Goal: Information Seeking & Learning: Learn about a topic

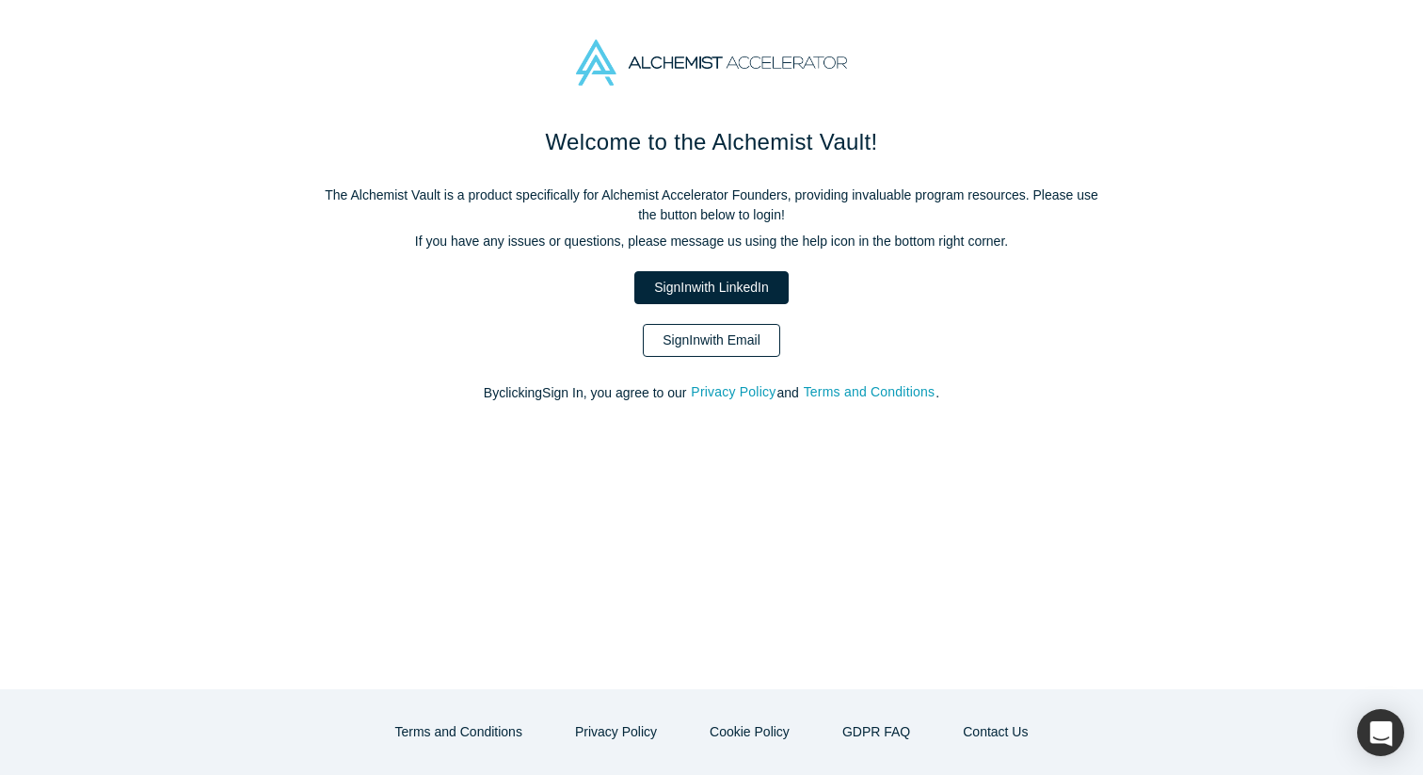
click at [748, 344] on link "Sign In with Email" at bounding box center [711, 340] width 137 height 33
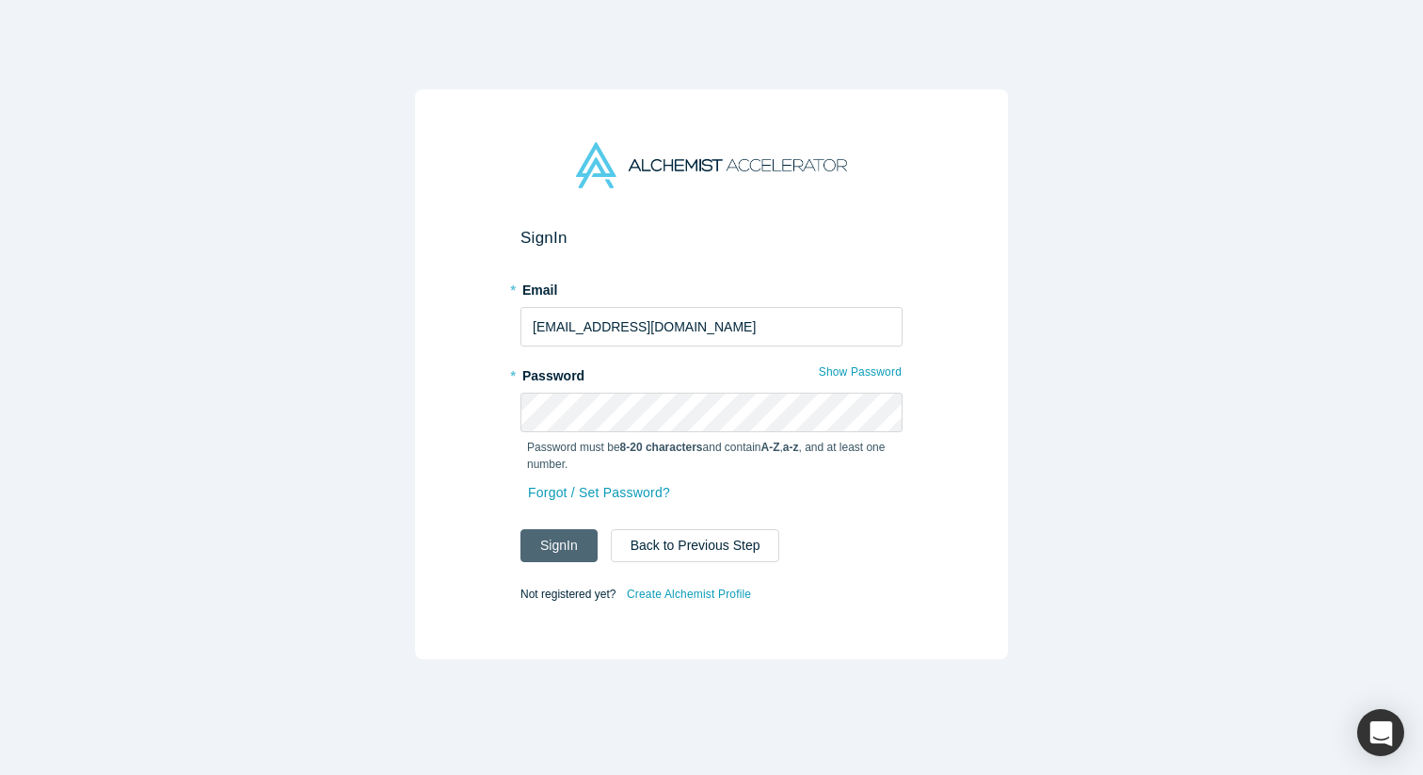
click at [555, 543] on button "Sign In" at bounding box center [559, 545] width 77 height 33
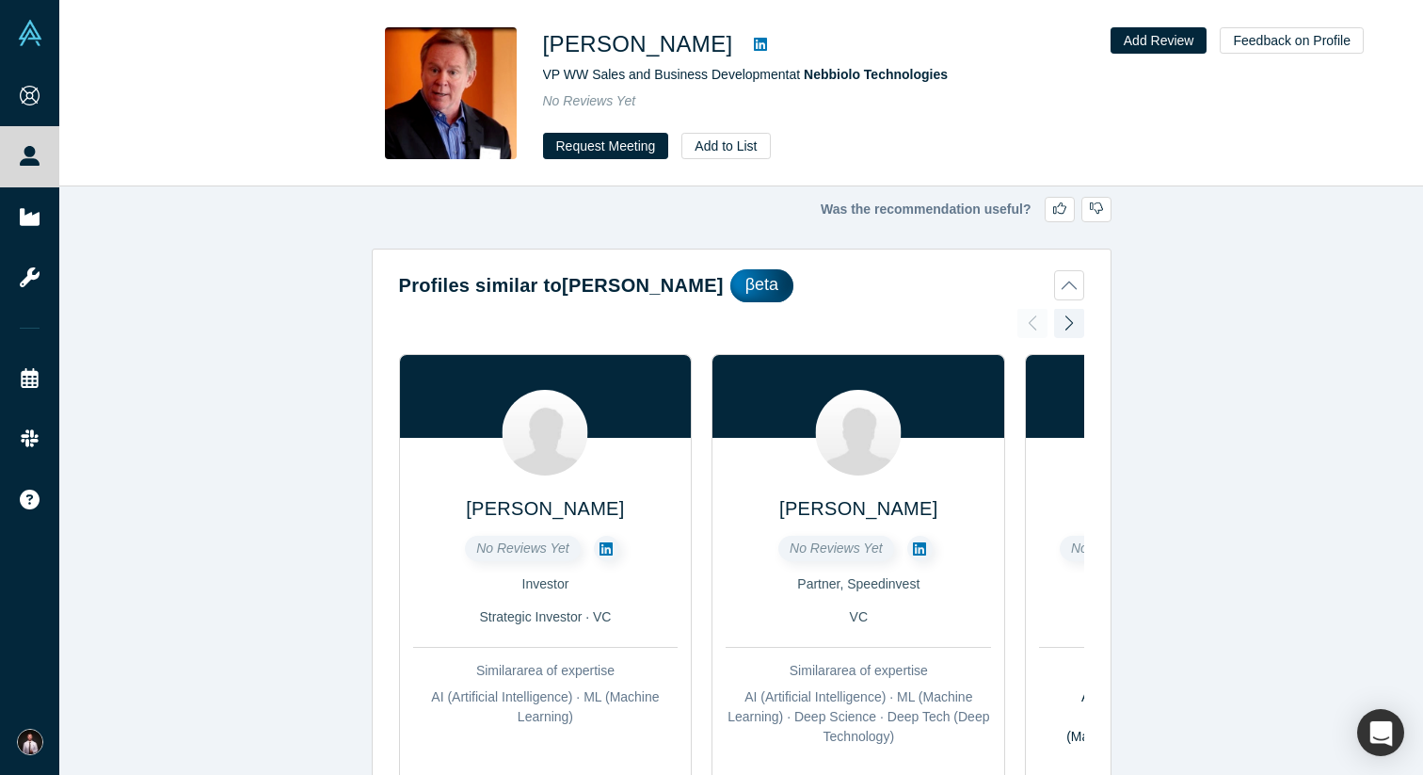
click at [754, 45] on icon at bounding box center [760, 44] width 13 height 15
click at [604, 546] on icon at bounding box center [606, 548] width 13 height 13
click at [921, 547] on icon at bounding box center [919, 548] width 13 height 15
click at [1070, 330] on div at bounding box center [1069, 322] width 30 height 41
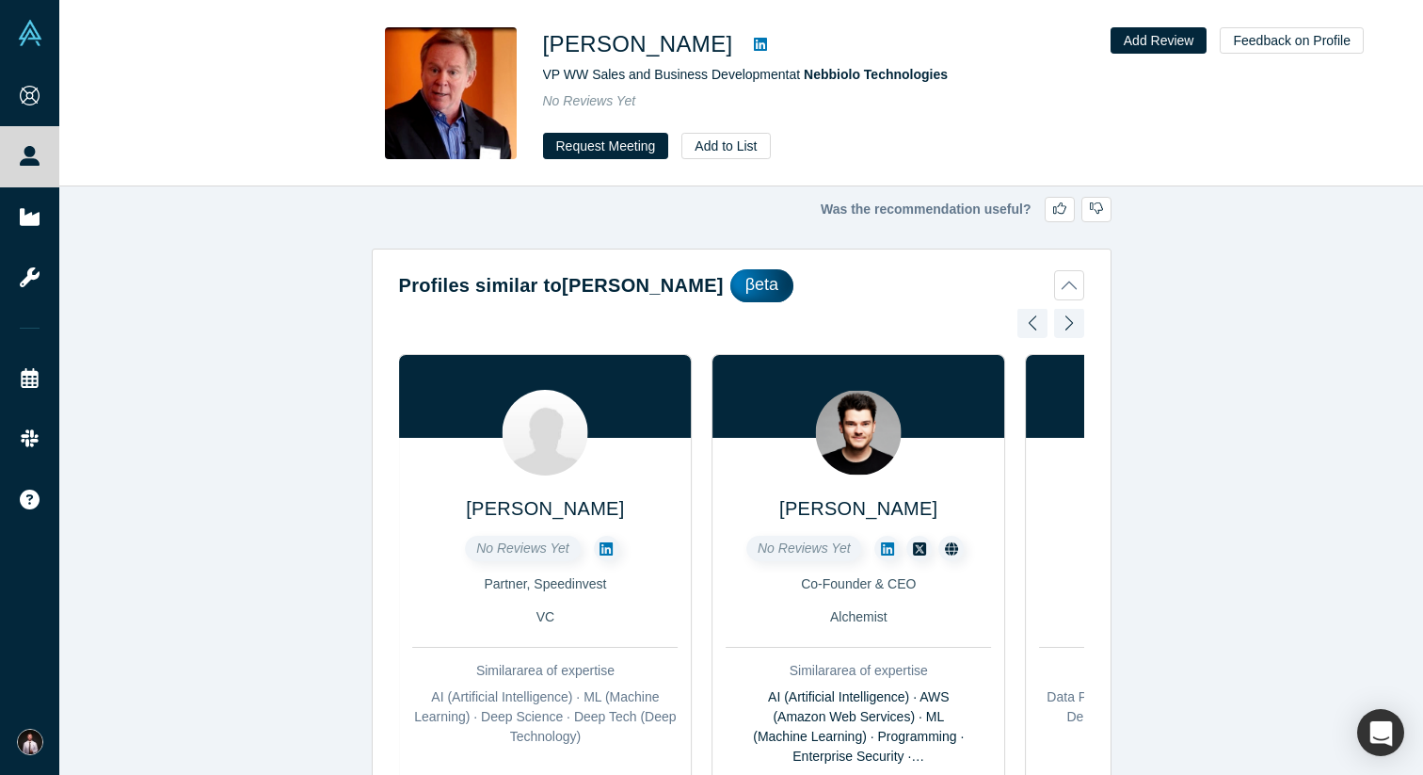
click at [1070, 330] on div at bounding box center [1069, 322] width 30 height 41
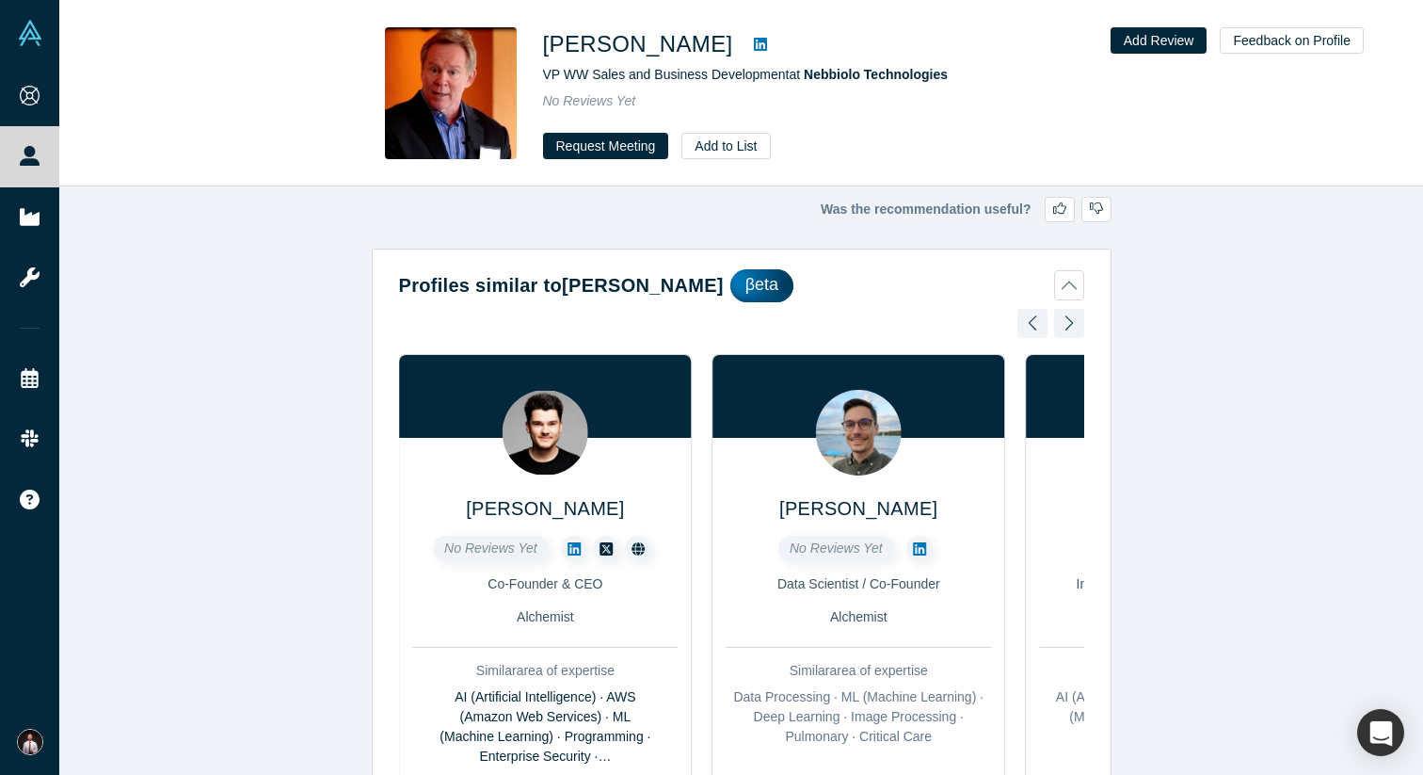
click at [570, 548] on icon at bounding box center [574, 548] width 13 height 15
click at [920, 545] on icon at bounding box center [919, 548] width 13 height 13
click at [1073, 327] on div at bounding box center [1069, 322] width 30 height 41
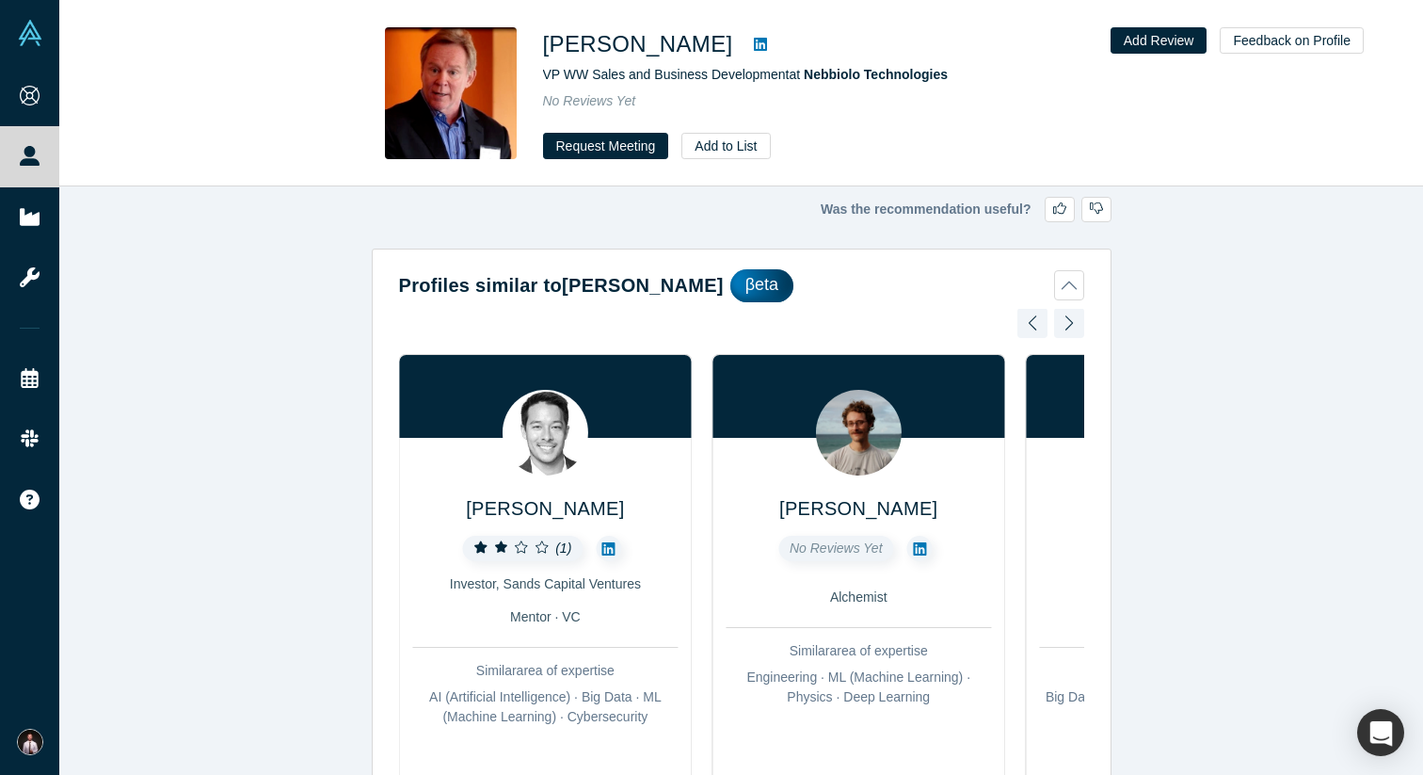
click at [609, 545] on icon at bounding box center [608, 548] width 13 height 13
click at [924, 541] on icon at bounding box center [919, 548] width 13 height 15
click at [1074, 325] on div at bounding box center [1069, 322] width 30 height 41
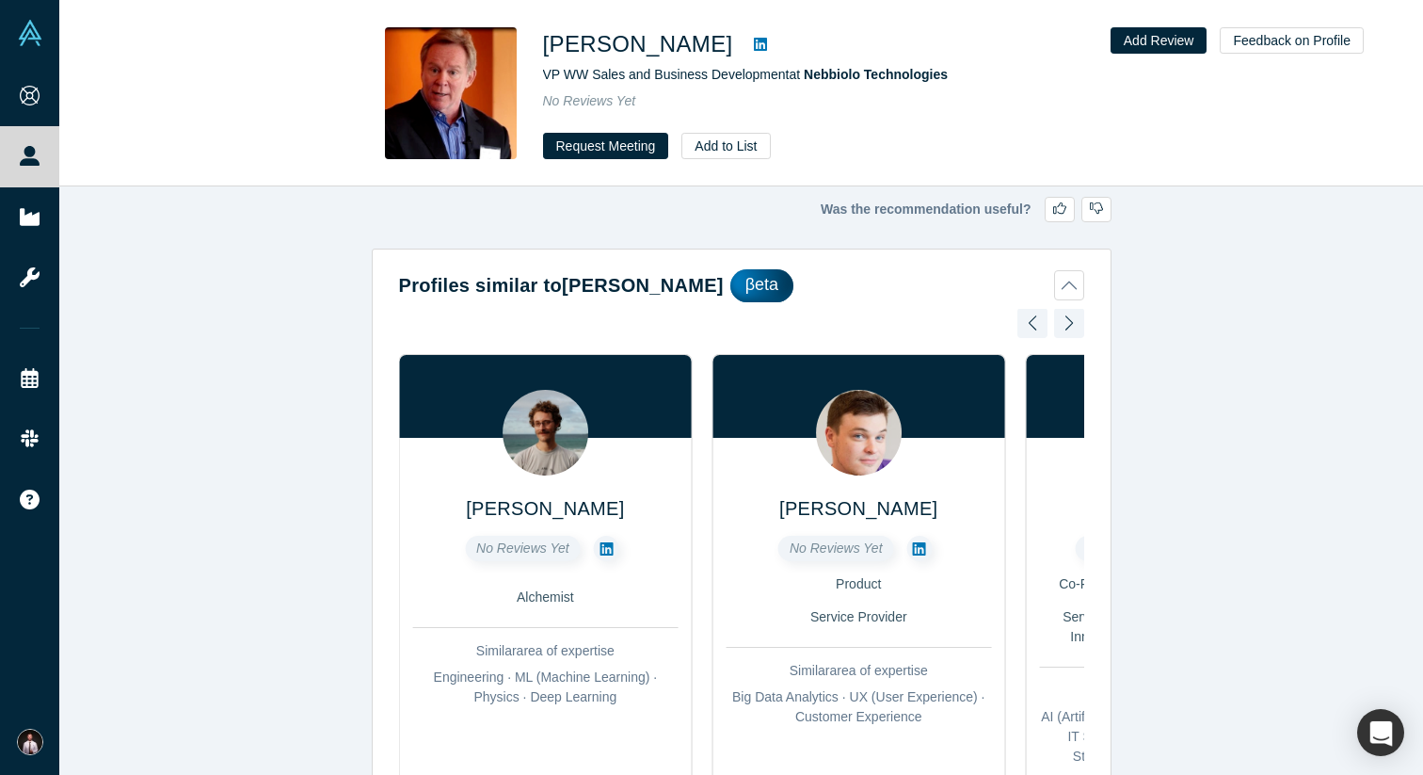
click at [1072, 325] on div at bounding box center [1069, 322] width 30 height 41
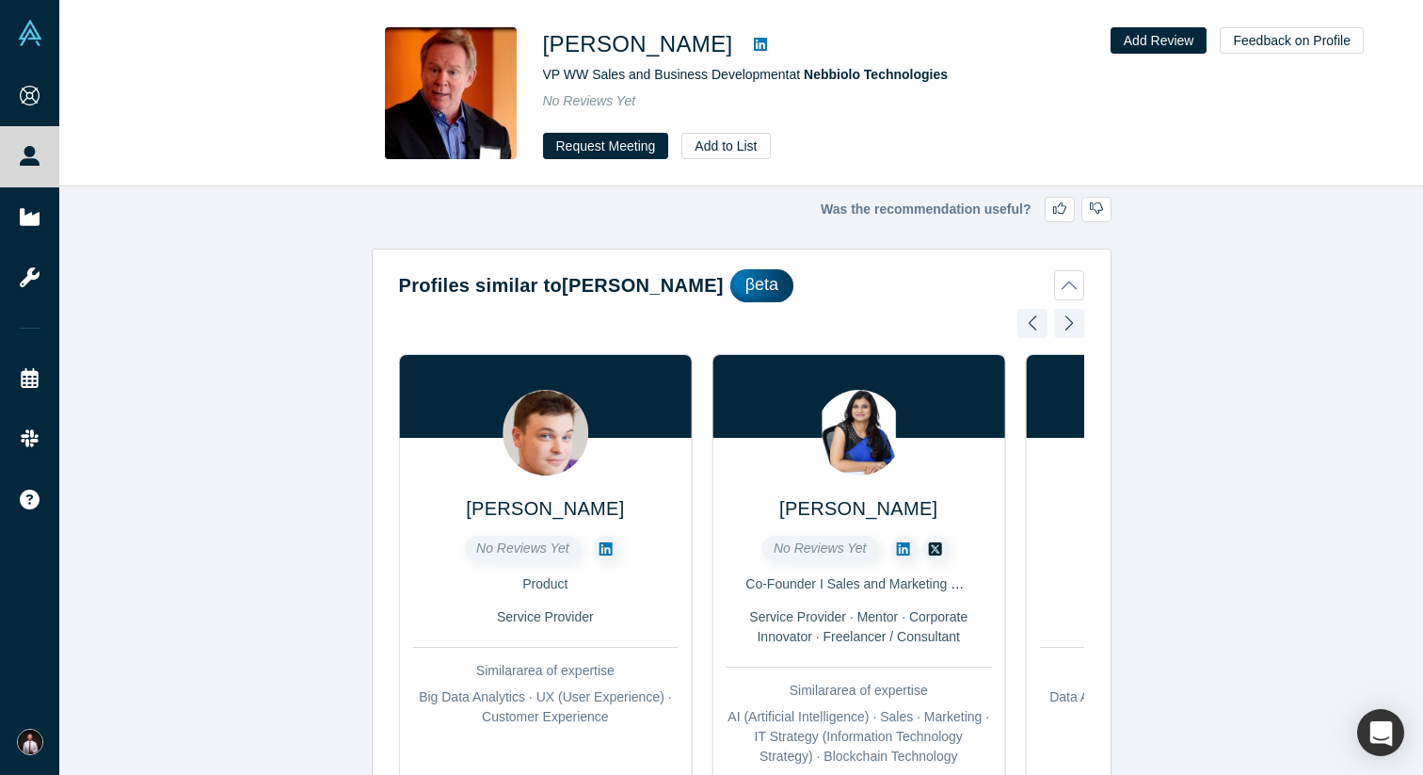
click at [897, 544] on icon at bounding box center [903, 548] width 13 height 13
click at [1068, 320] on div at bounding box center [1069, 322] width 30 height 41
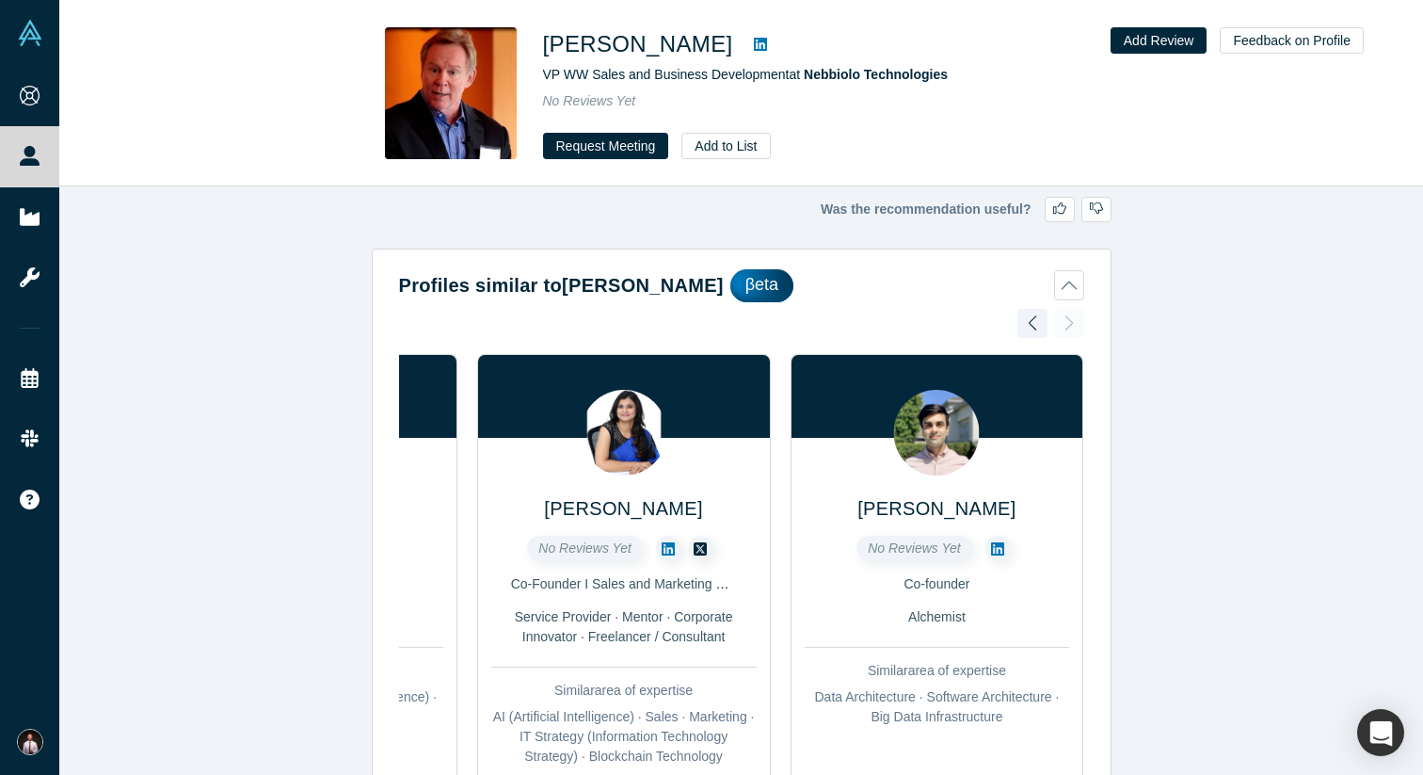
click at [1068, 320] on div "Patrick Hsu No Reviews Yet Investor Strategic Investor · VC Similar area of exp…" at bounding box center [741, 602] width 685 height 586
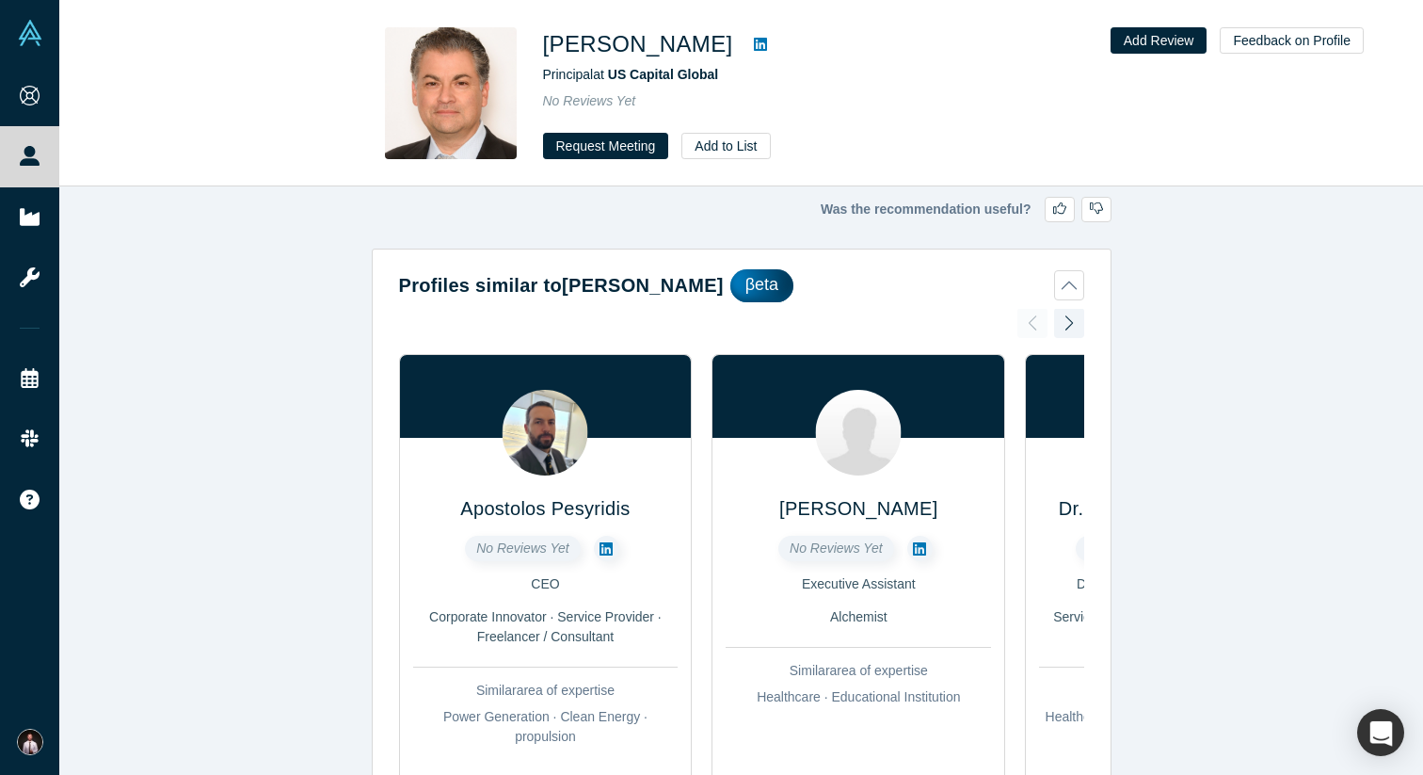
click at [754, 43] on icon at bounding box center [760, 44] width 13 height 15
click at [1075, 324] on div at bounding box center [1069, 322] width 30 height 41
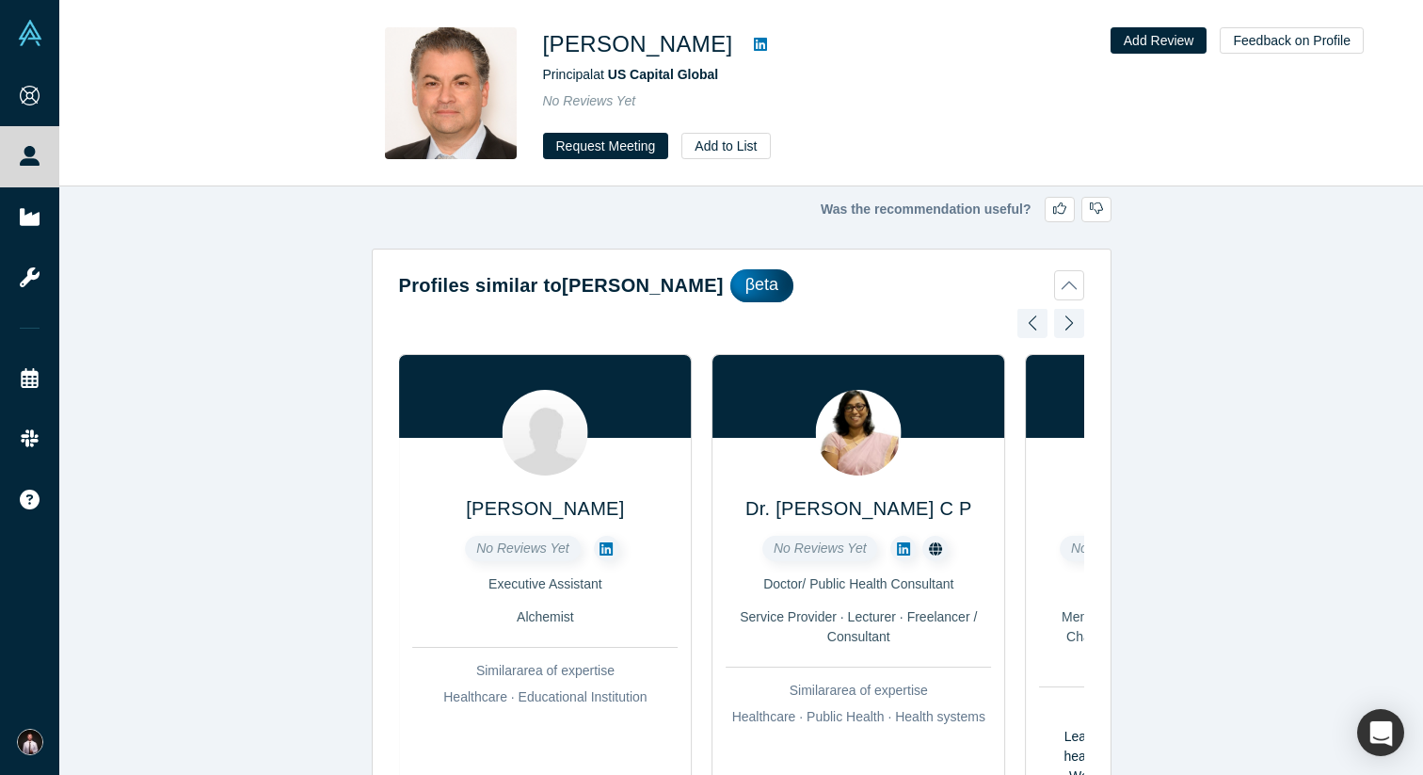
click at [1075, 324] on div at bounding box center [1069, 322] width 30 height 41
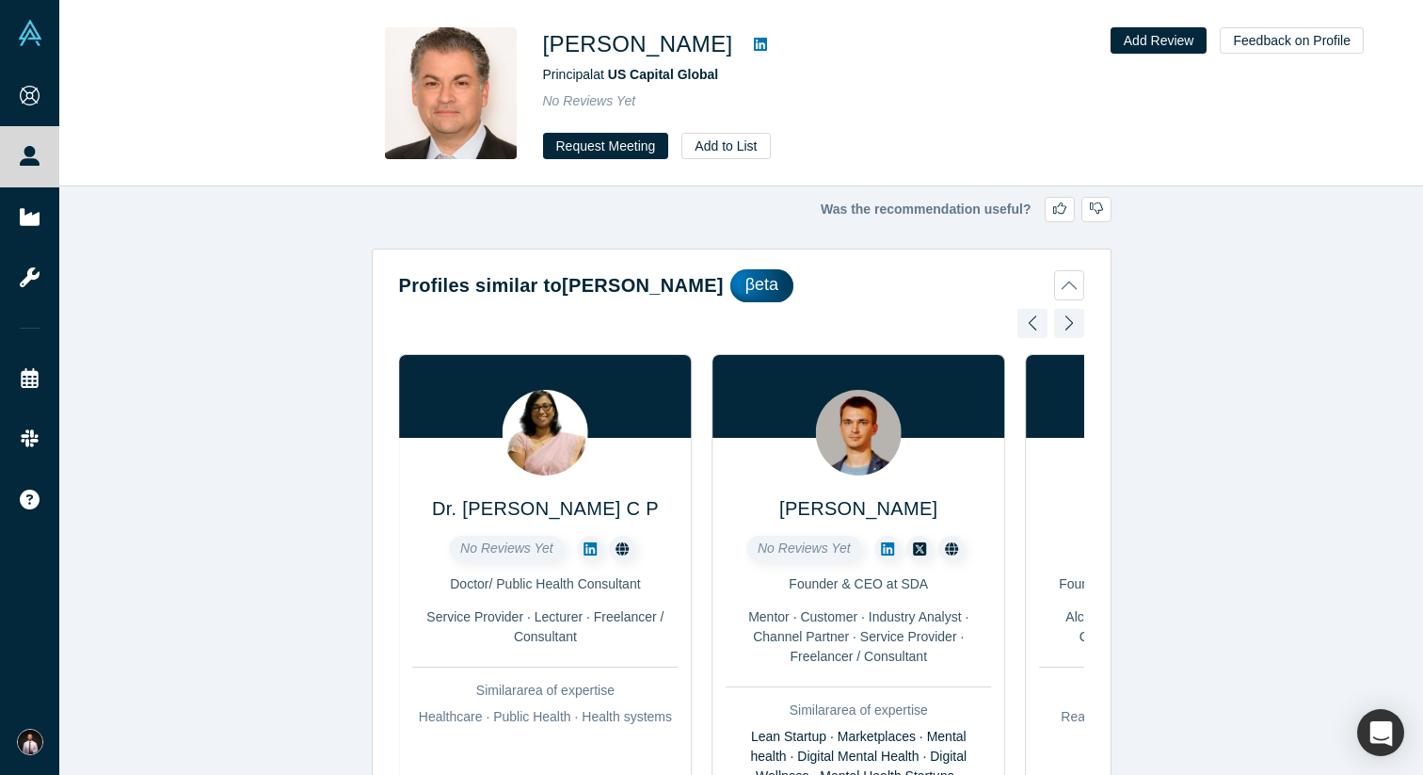
click at [1075, 324] on div at bounding box center [1069, 322] width 30 height 41
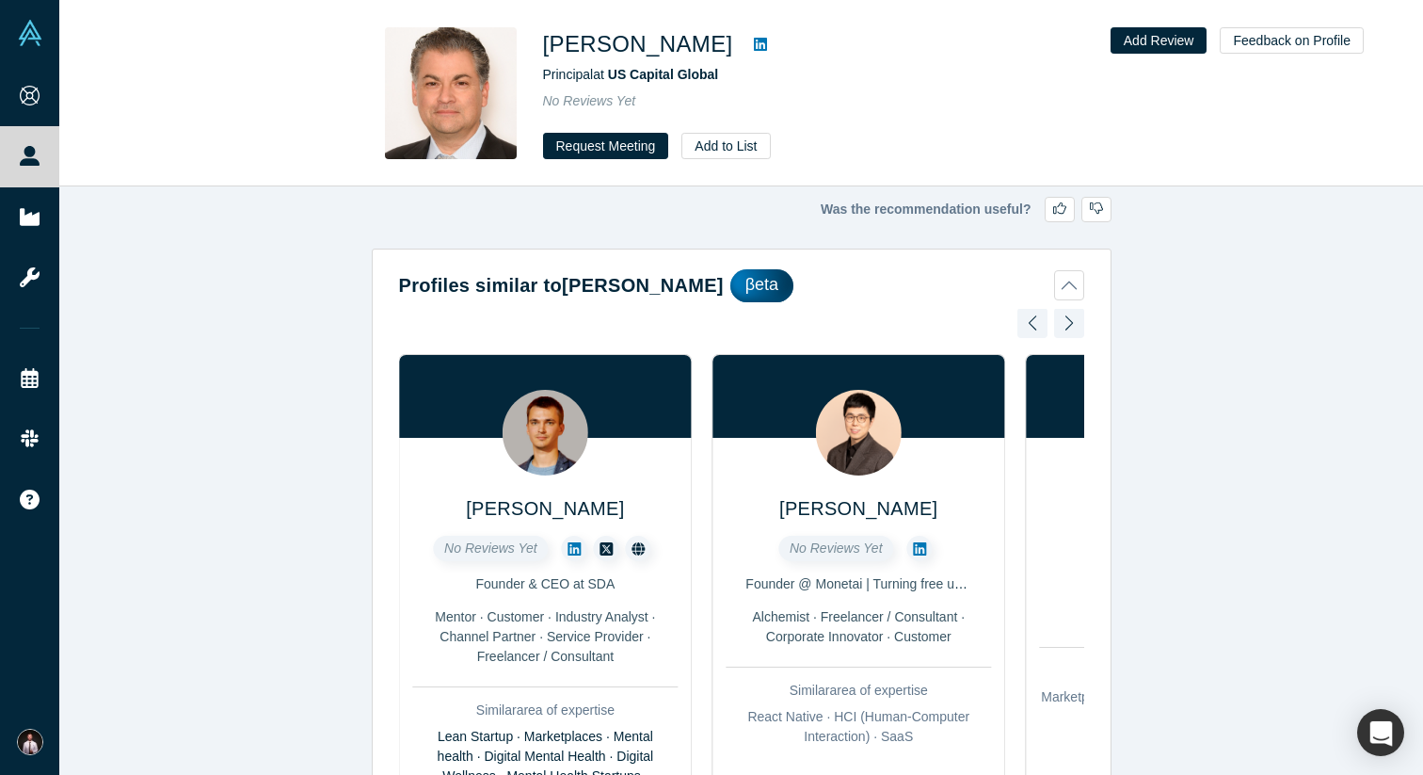
click at [1075, 324] on div at bounding box center [1069, 322] width 30 height 41
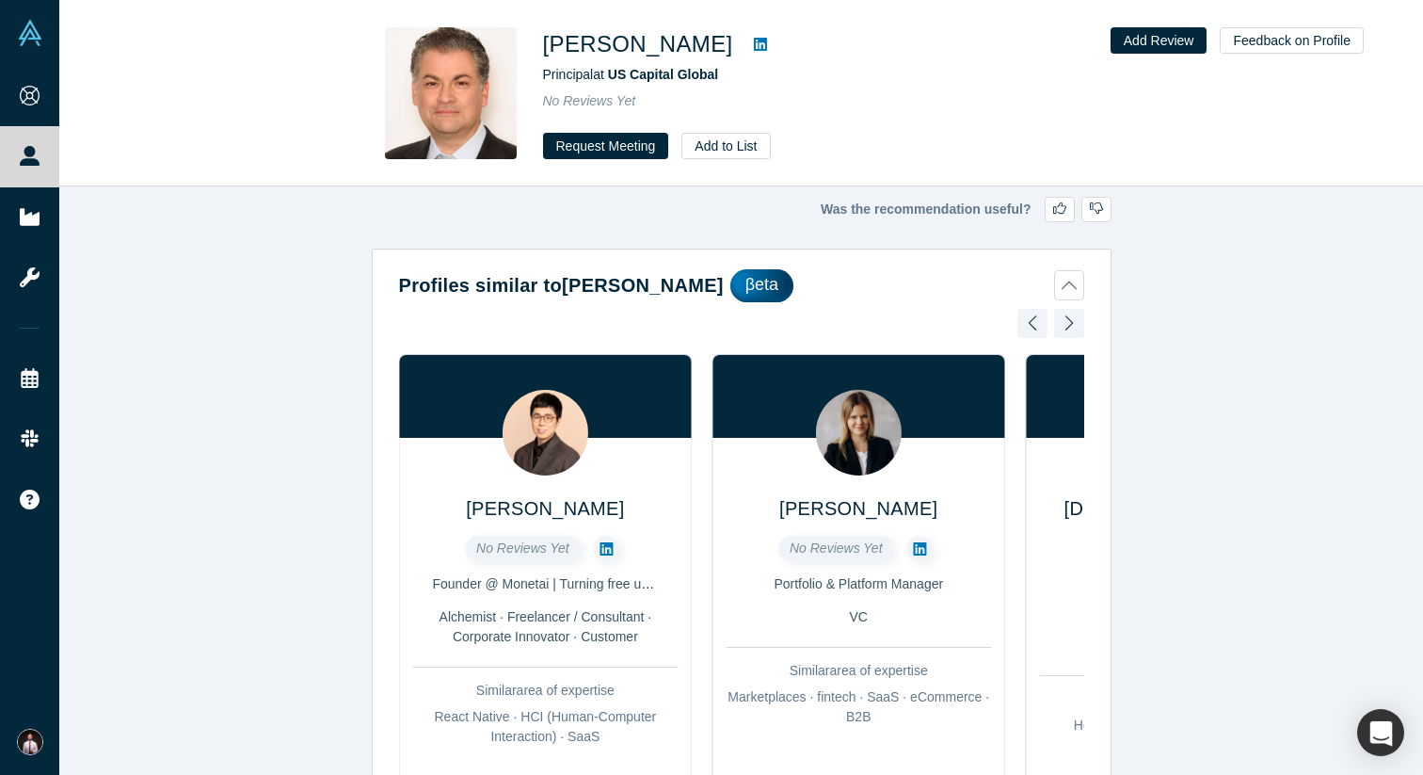
click at [1075, 324] on div at bounding box center [1069, 322] width 30 height 41
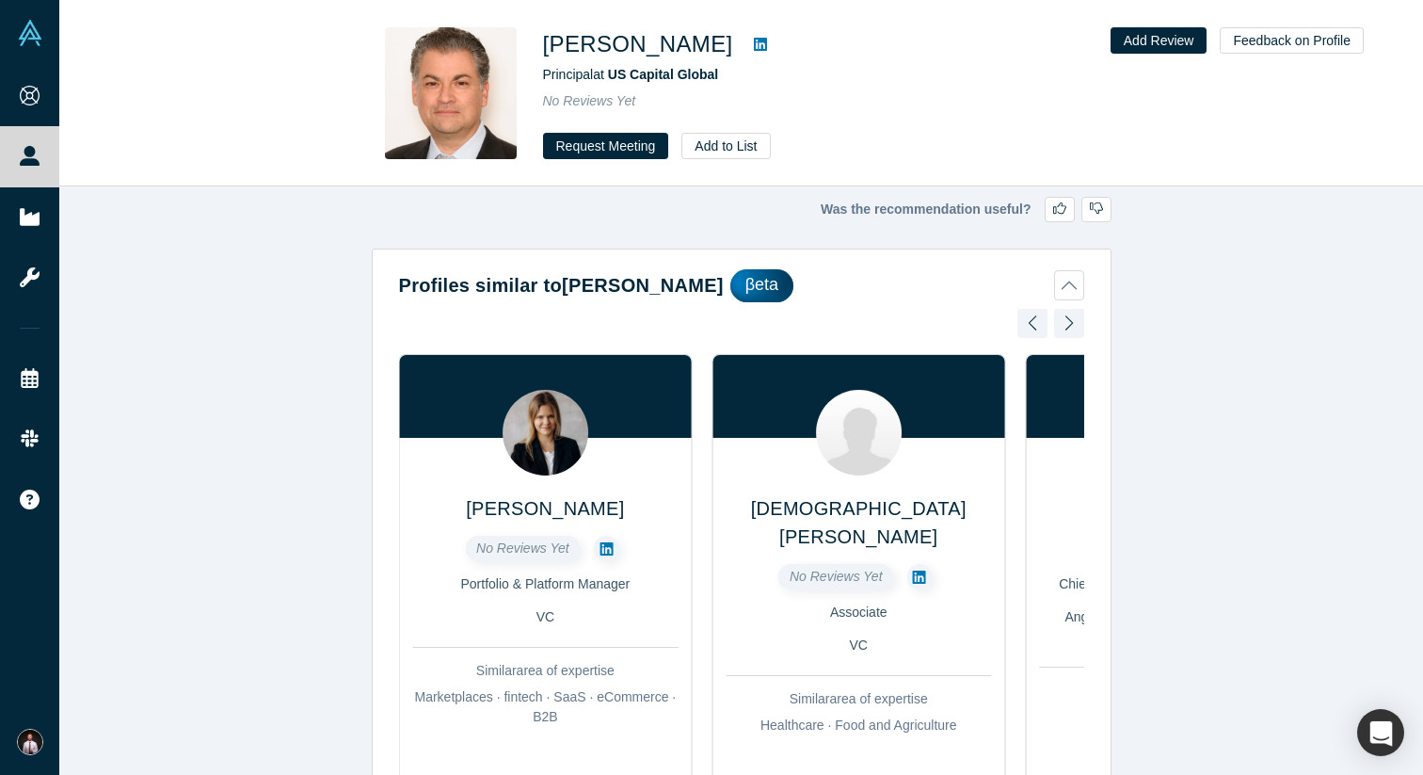
click at [1075, 324] on div at bounding box center [1069, 322] width 30 height 41
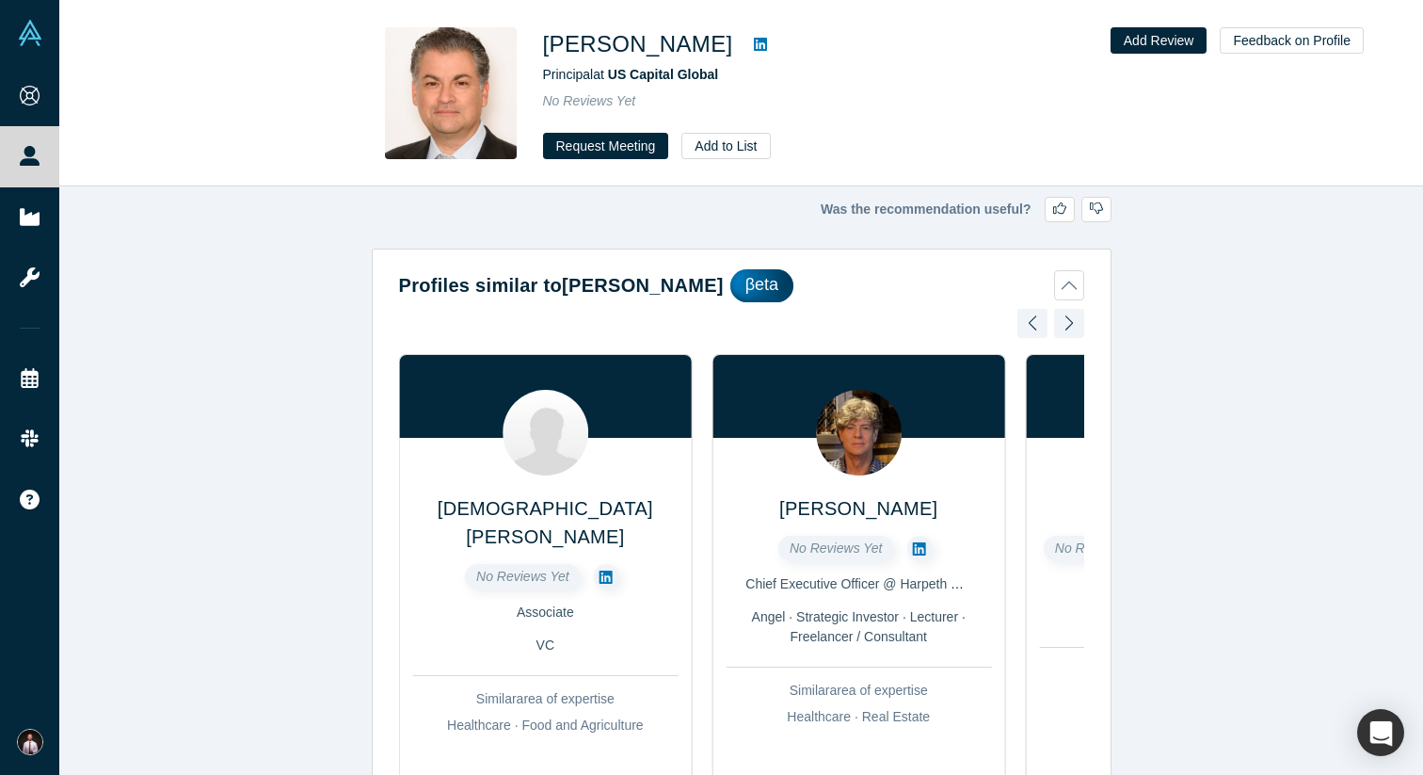
click at [1075, 324] on div at bounding box center [1069, 322] width 30 height 41
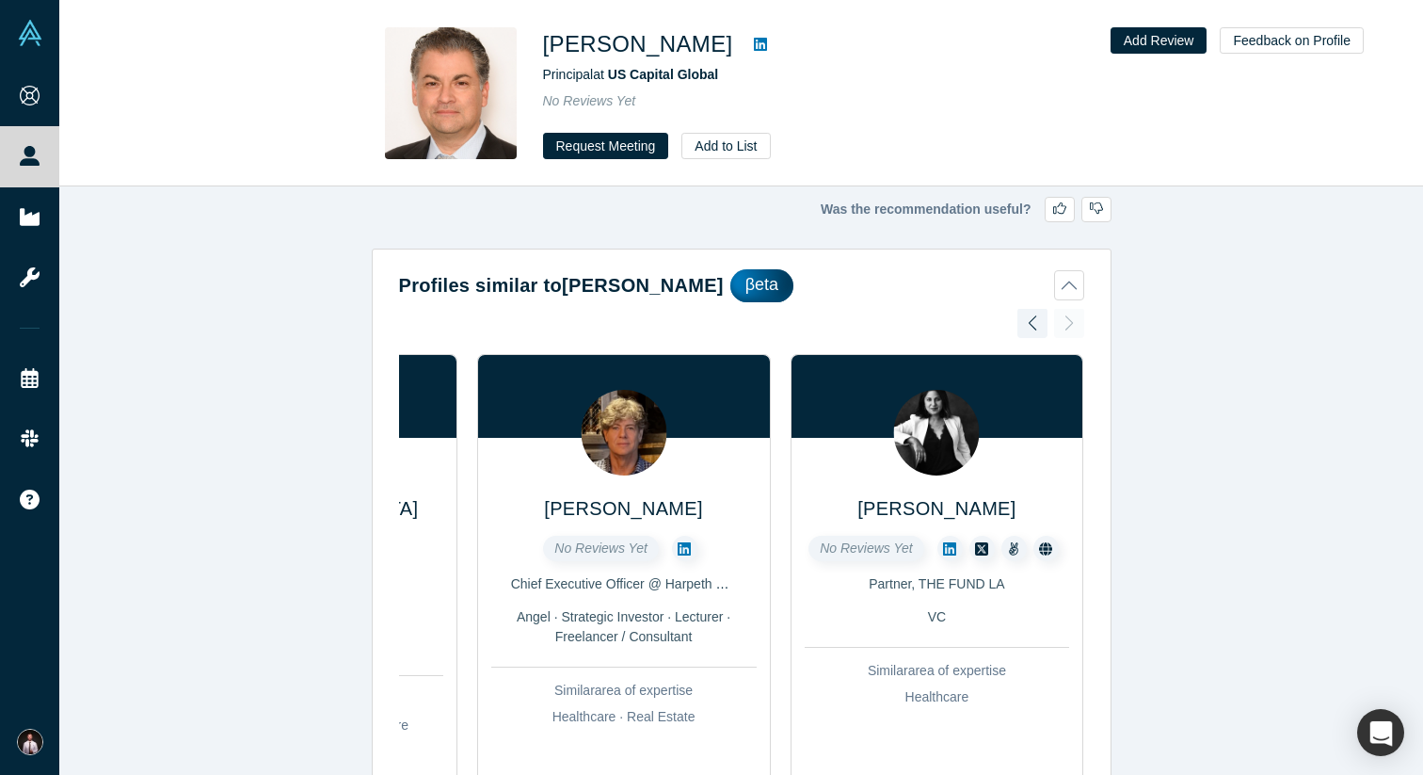
click at [1075, 324] on div "Apostolos Pesyridis No Reviews Yet CEO Corporate Innovator · Service Provider ·…" at bounding box center [741, 622] width 685 height 626
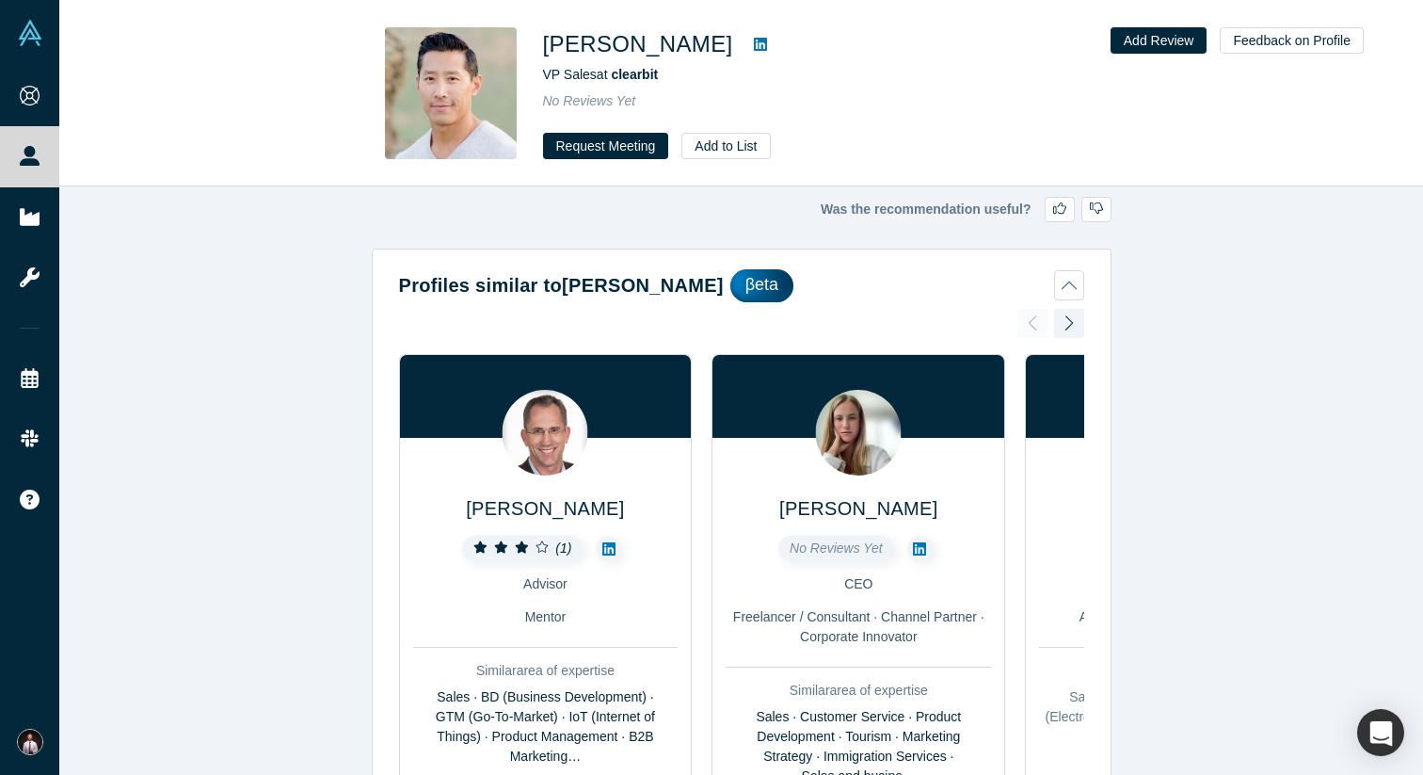
click at [747, 36] on link at bounding box center [761, 44] width 28 height 23
click at [604, 544] on icon at bounding box center [608, 548] width 13 height 15
click at [917, 550] on icon at bounding box center [919, 548] width 13 height 13
click at [1069, 325] on div at bounding box center [1069, 322] width 30 height 41
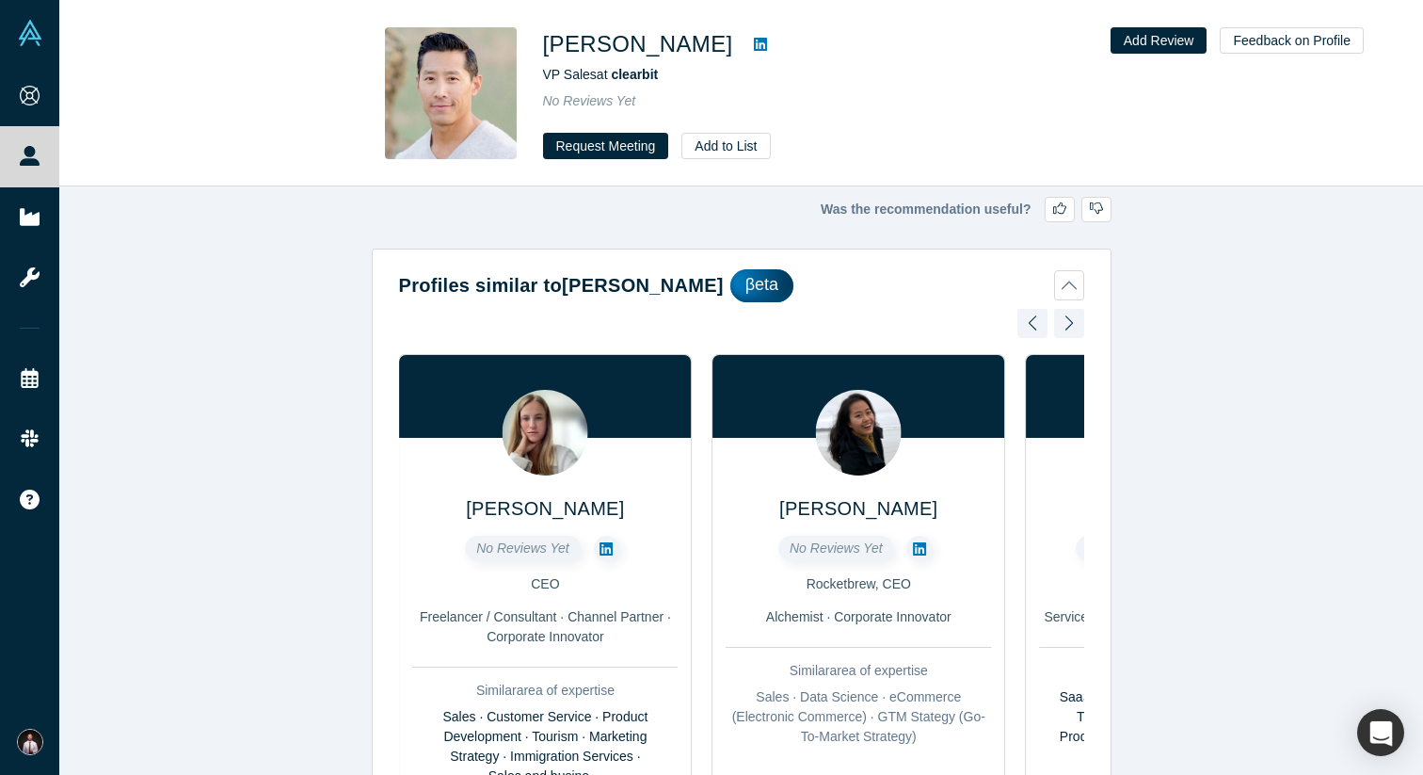
click at [1069, 325] on div at bounding box center [1069, 322] width 30 height 41
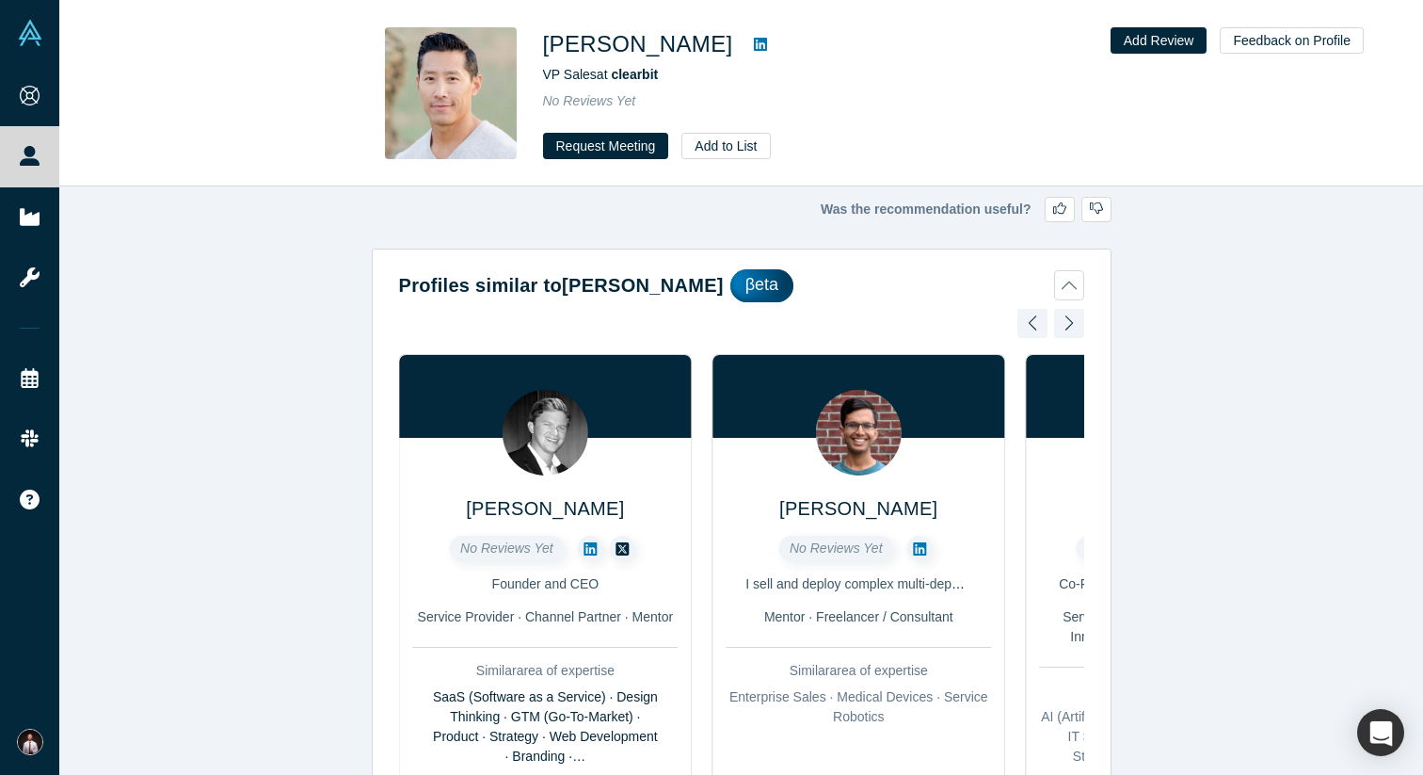
click at [1069, 325] on div at bounding box center [1069, 322] width 30 height 41
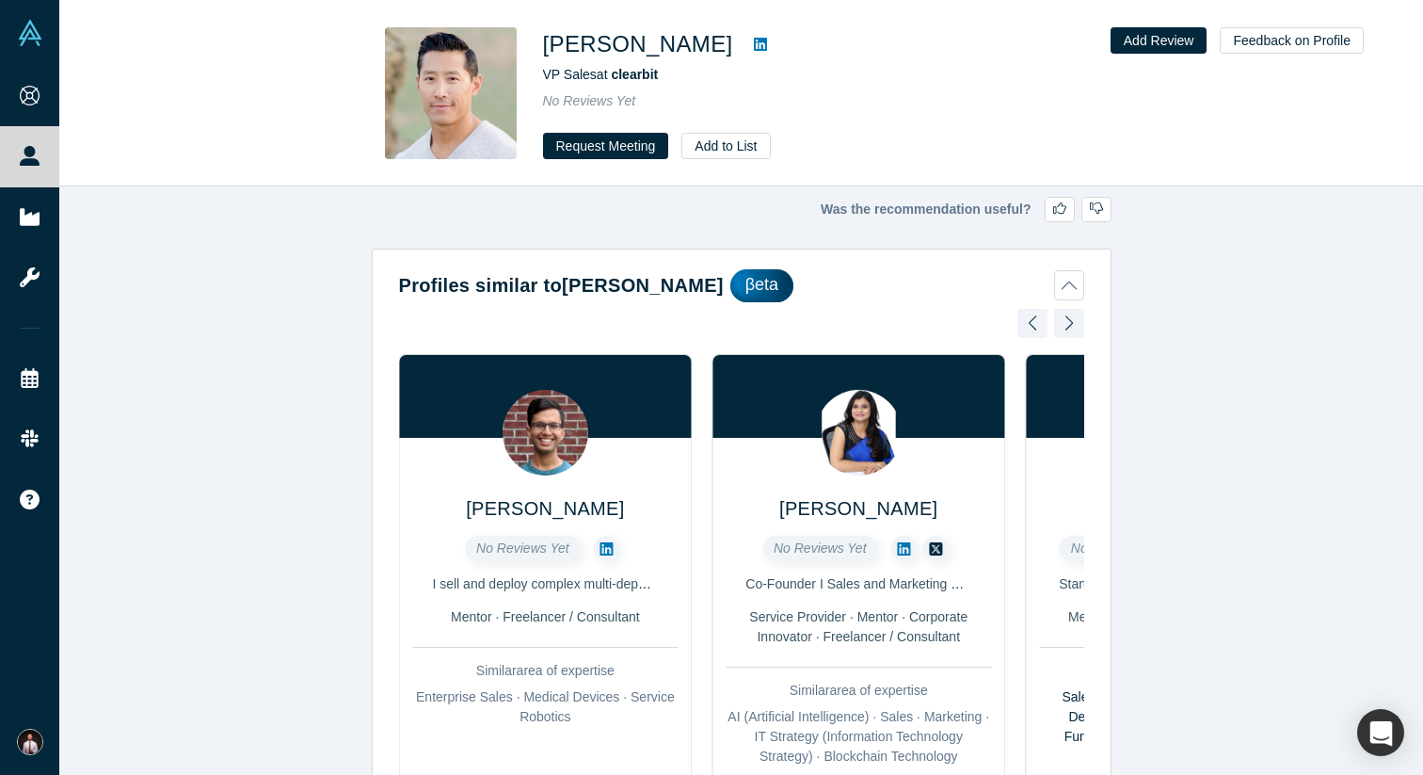
click at [1069, 325] on div at bounding box center [1069, 322] width 30 height 41
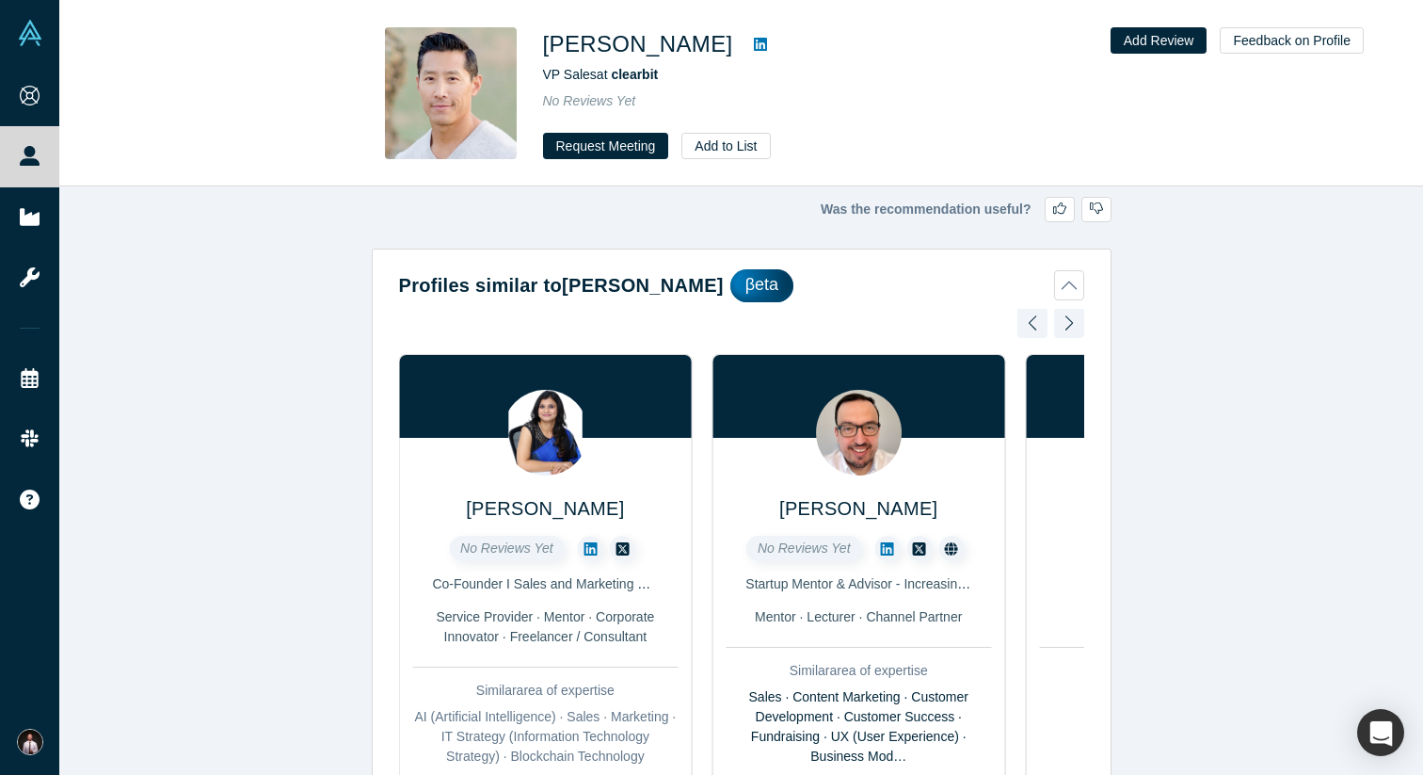
click at [1069, 325] on div at bounding box center [1069, 322] width 30 height 41
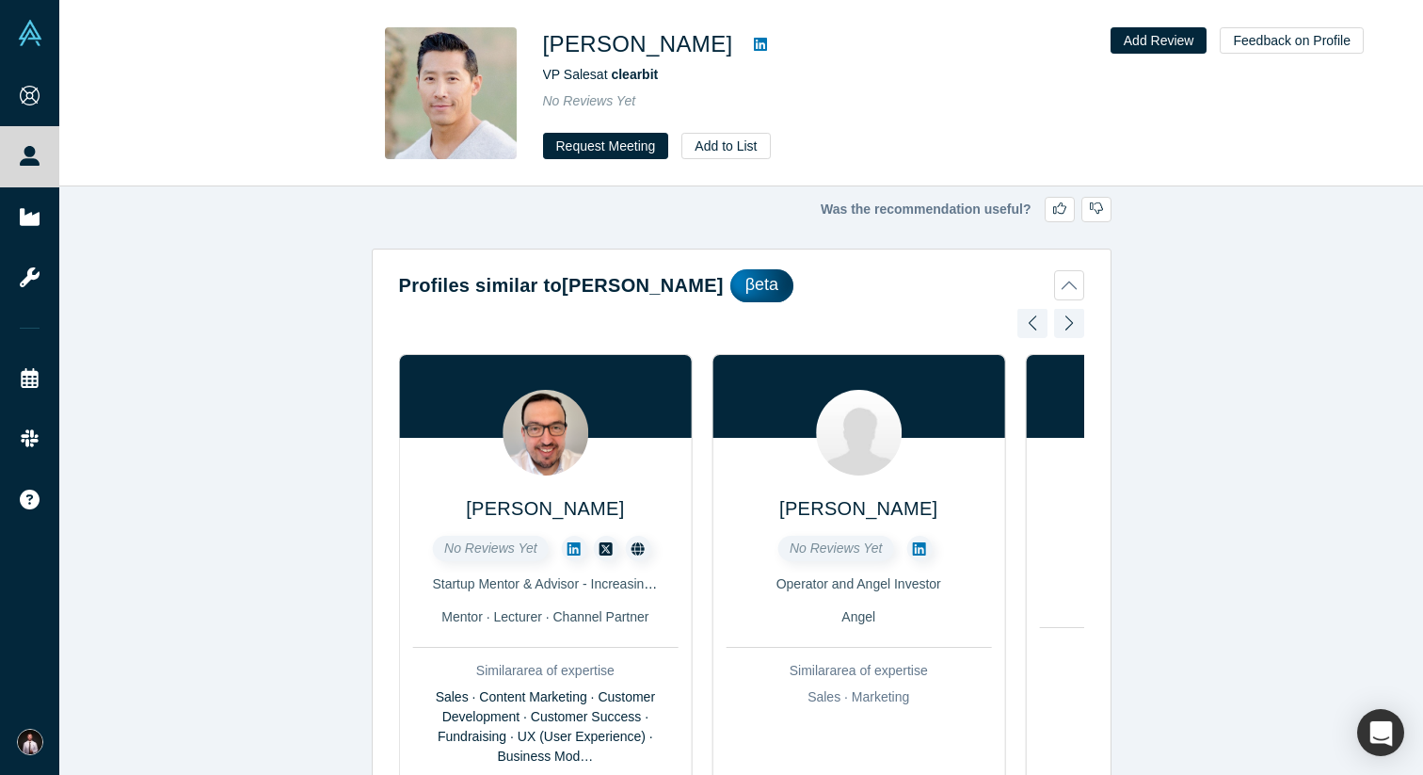
click at [1069, 325] on div at bounding box center [1069, 322] width 30 height 41
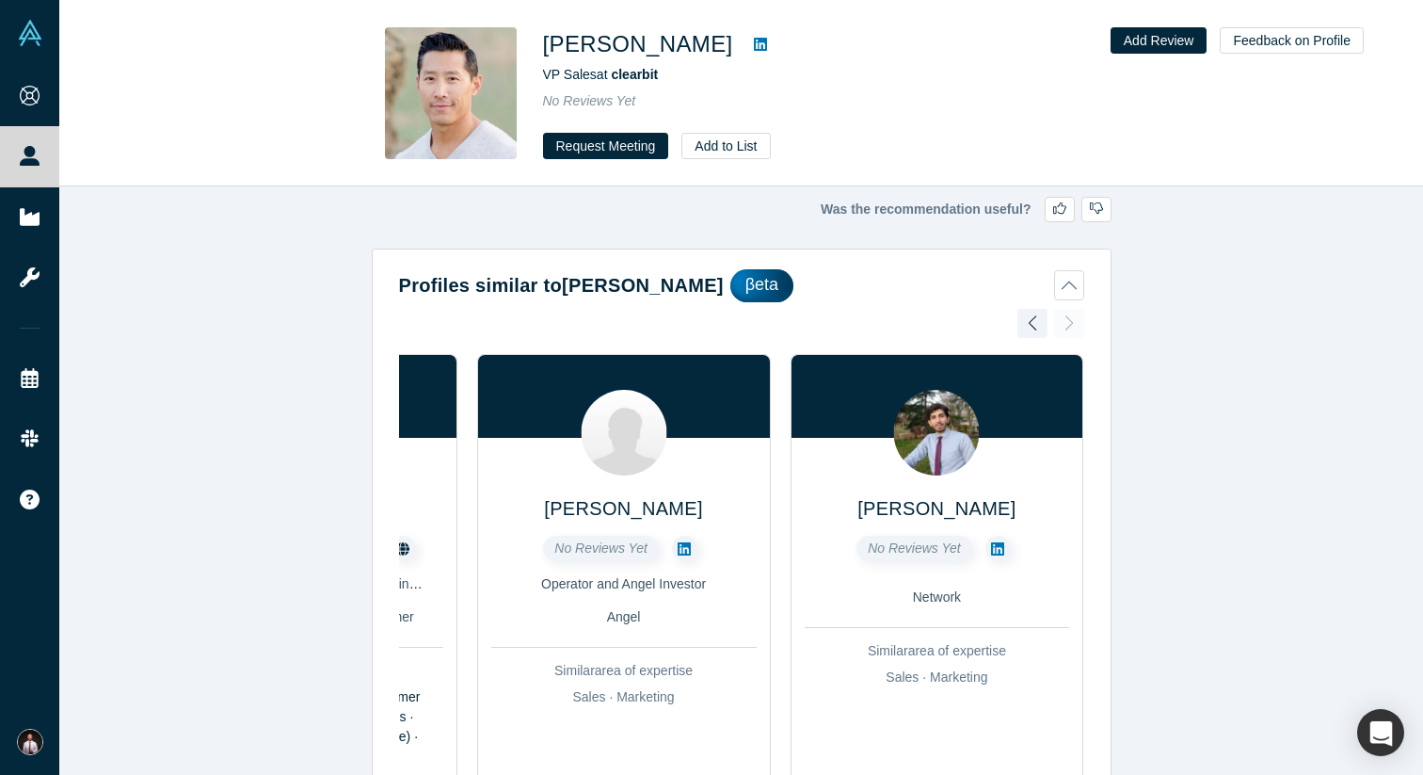
click at [1069, 325] on div "Reed Henry ( 1 ) Advisor Mentor Similar area of expertise Sales · BD (Business …" at bounding box center [741, 612] width 685 height 606
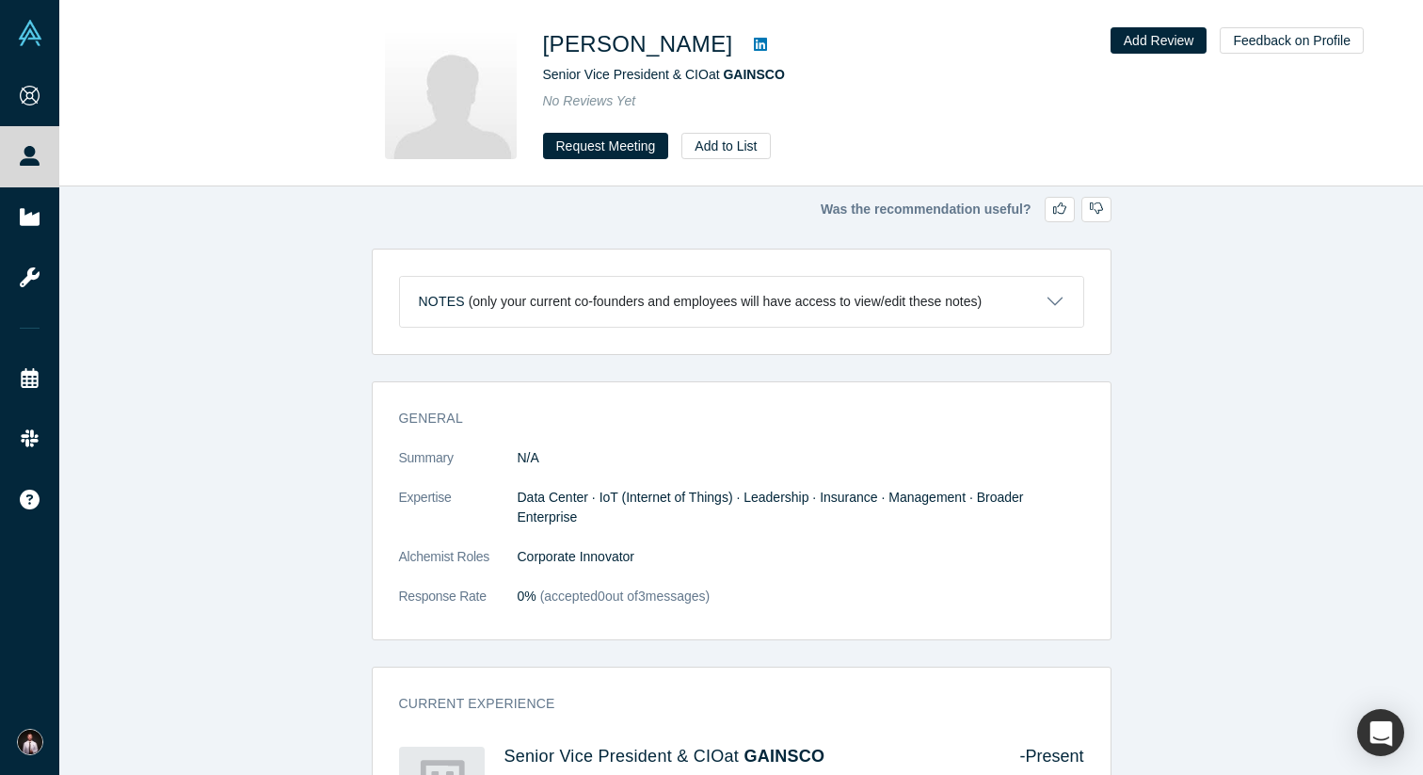
click at [754, 41] on icon at bounding box center [760, 44] width 13 height 13
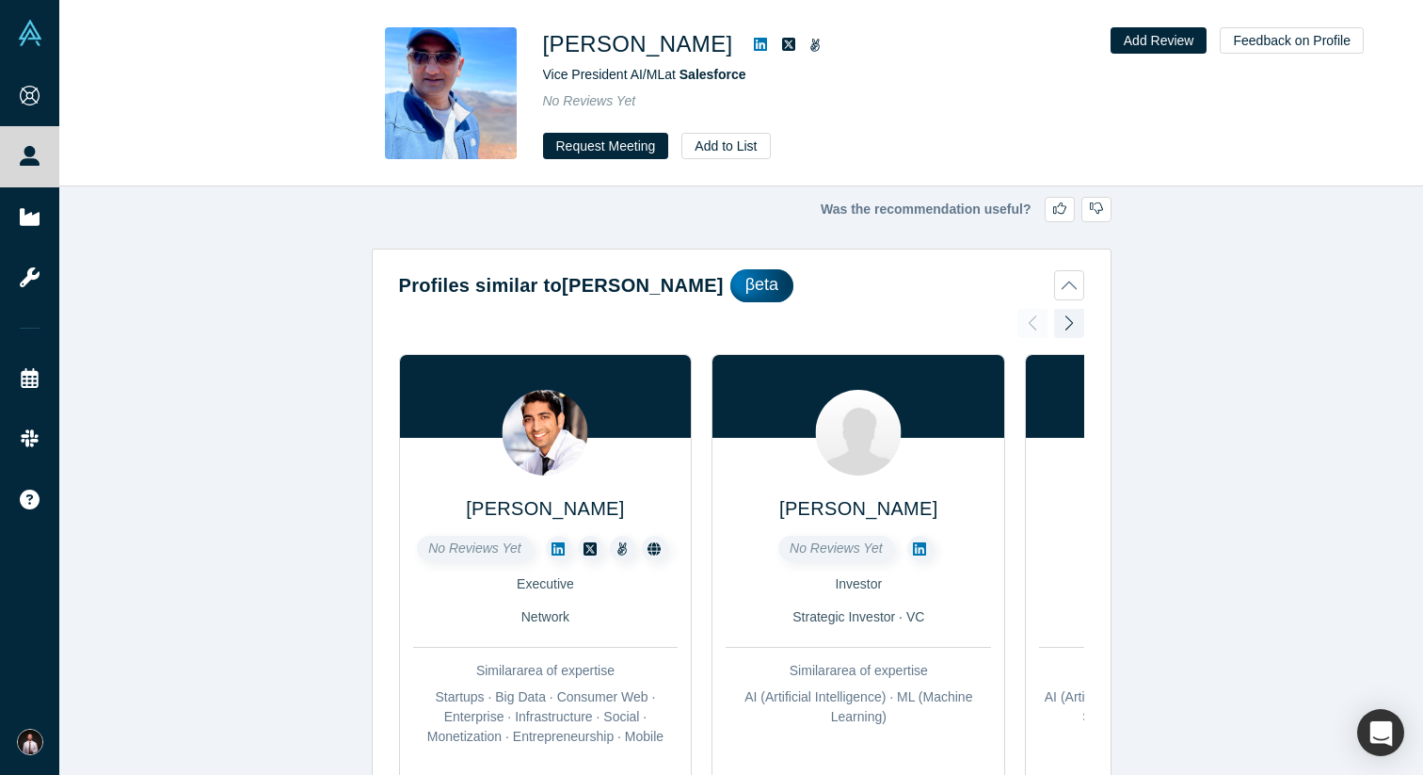
click at [767, 44] on icon at bounding box center [760, 44] width 13 height 13
click at [1071, 325] on div at bounding box center [1069, 322] width 30 height 41
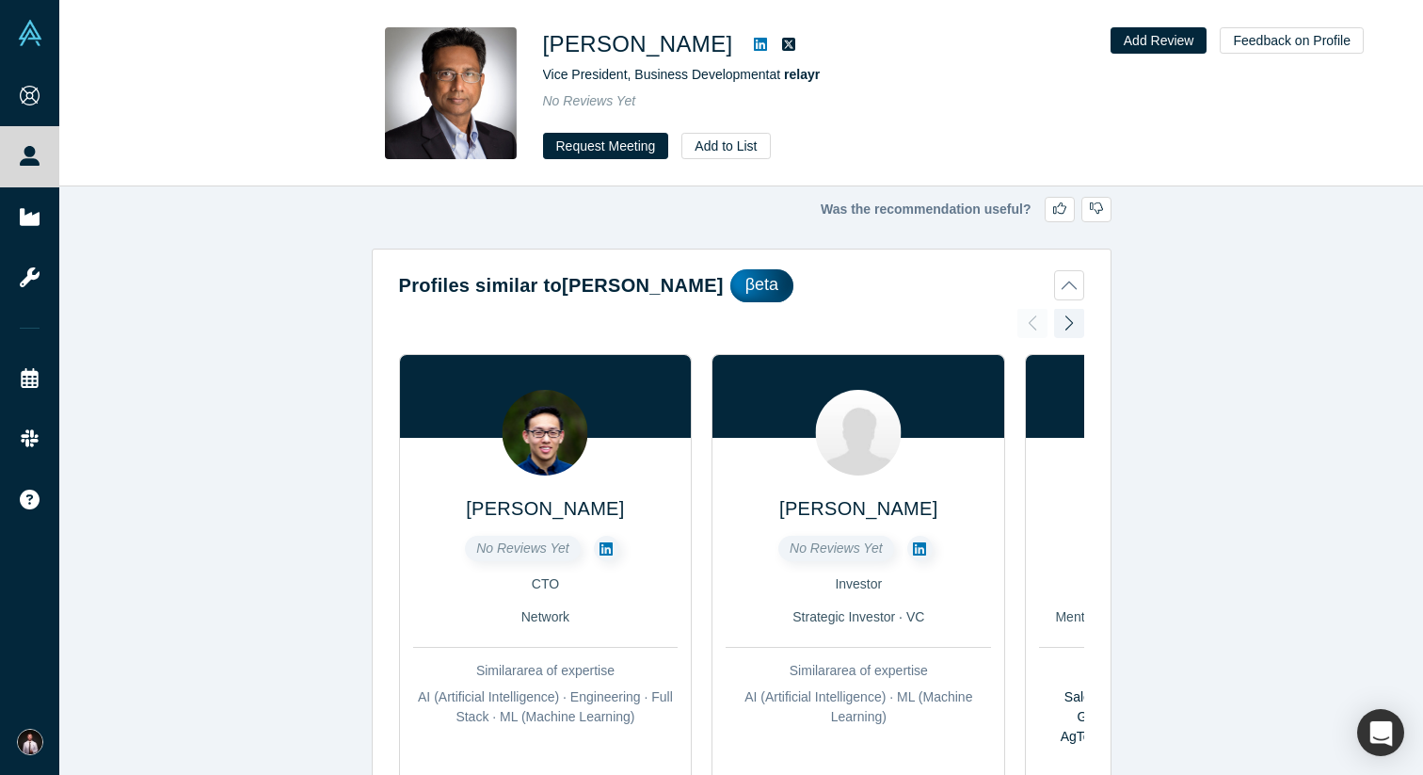
click at [754, 43] on icon at bounding box center [760, 44] width 13 height 15
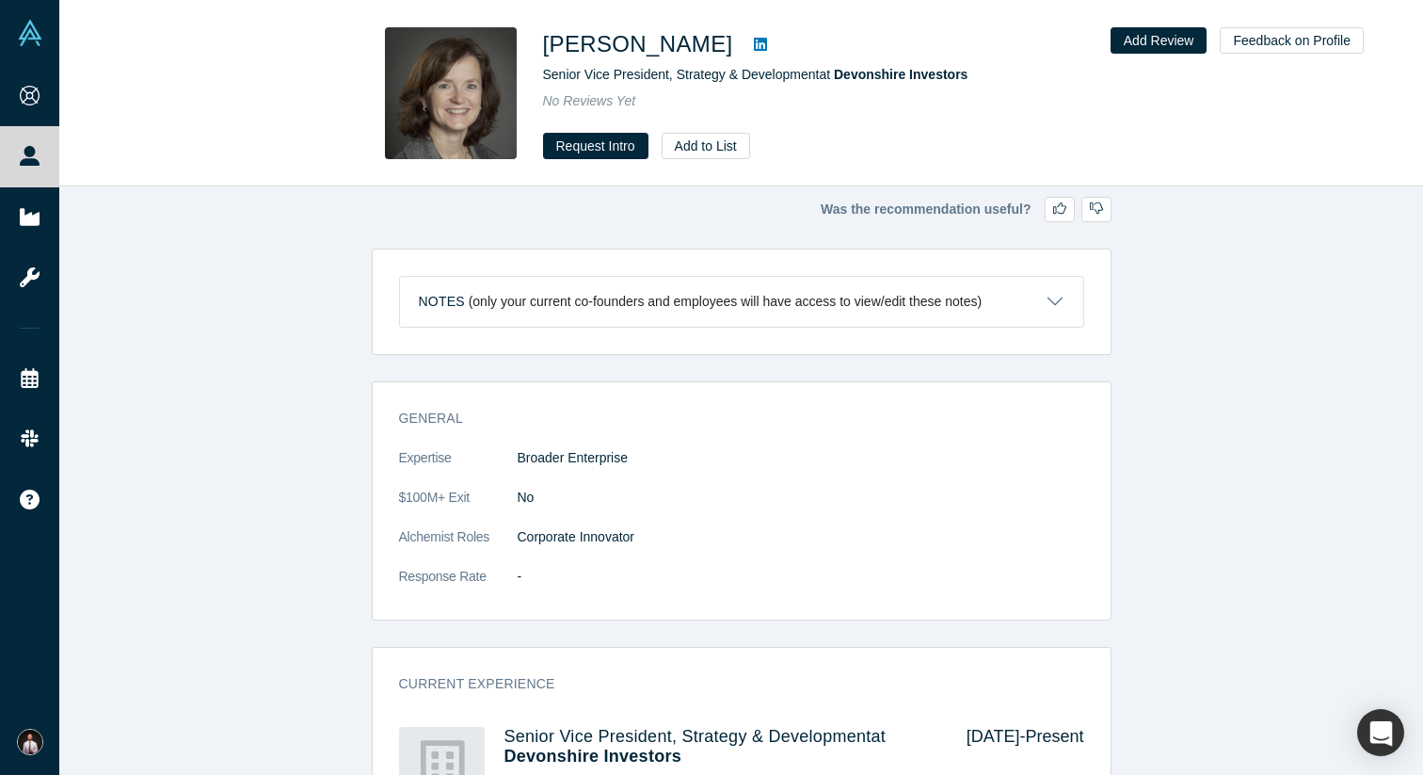
click at [754, 43] on icon at bounding box center [760, 44] width 13 height 15
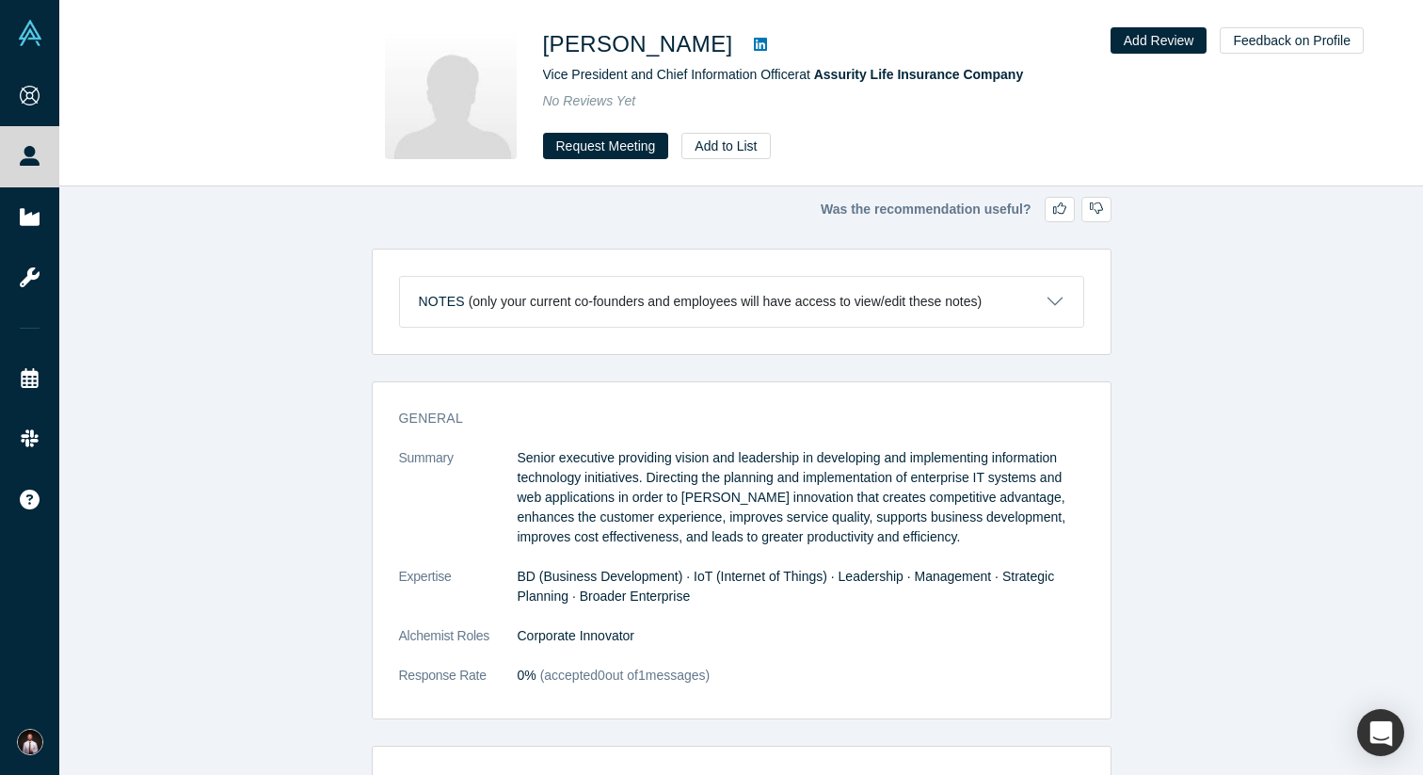
click at [754, 43] on icon at bounding box center [760, 44] width 13 height 13
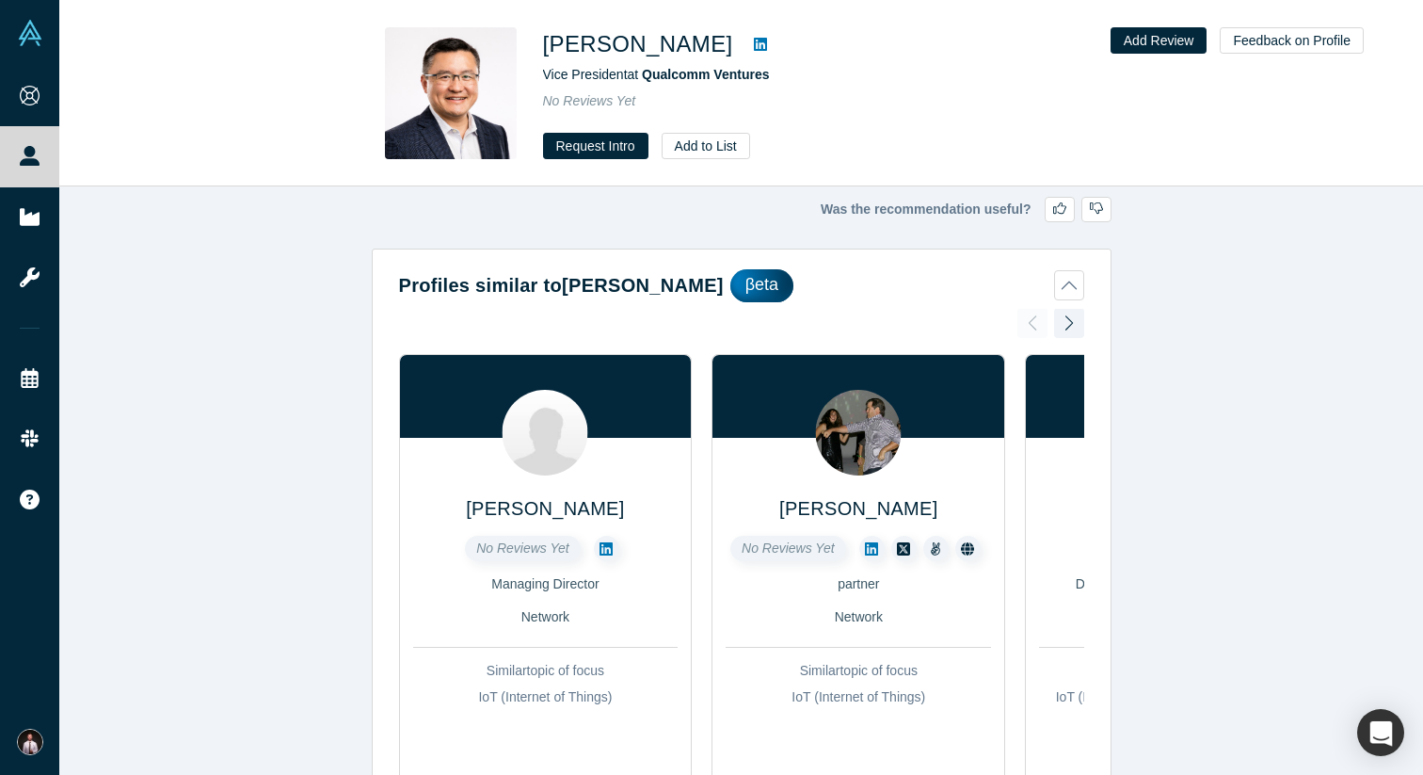
click at [754, 40] on icon at bounding box center [760, 44] width 13 height 13
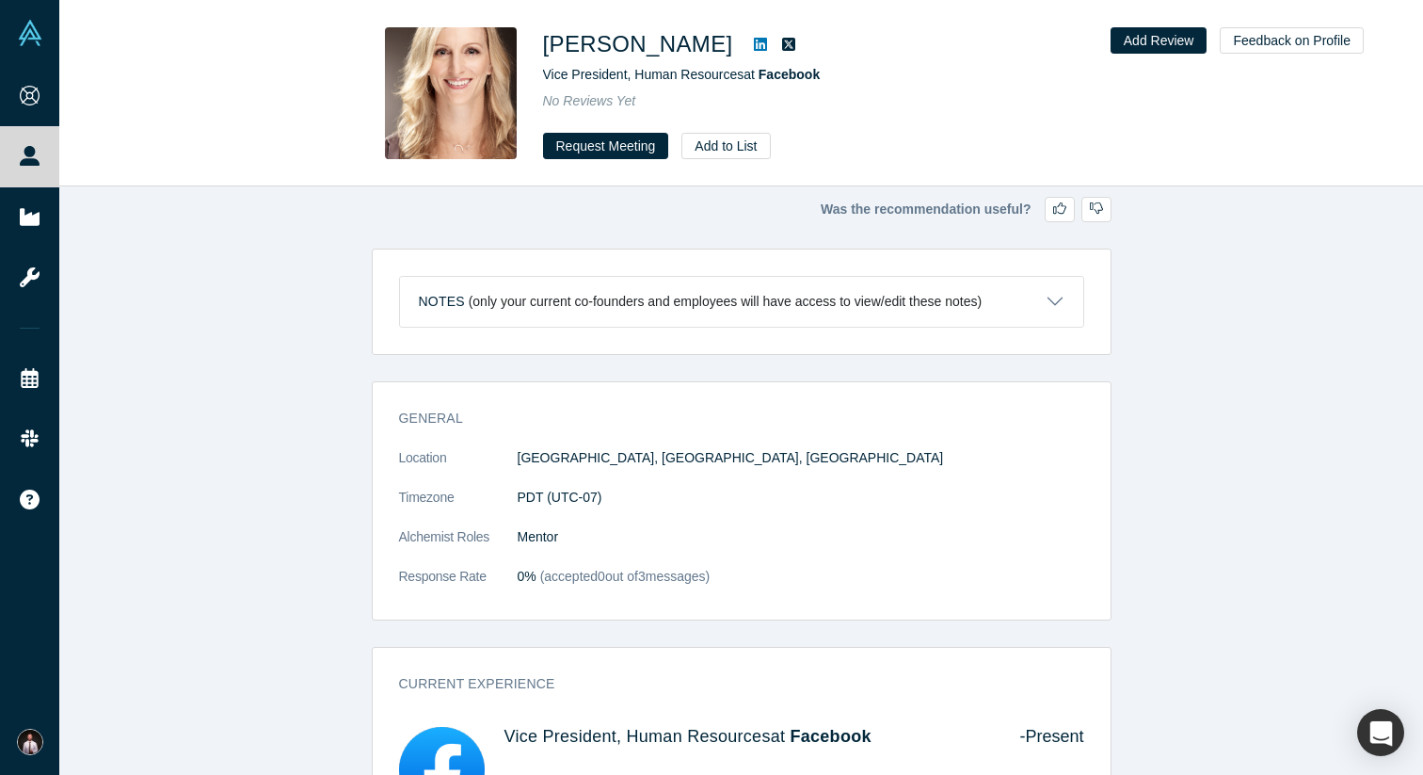
click at [754, 45] on icon at bounding box center [760, 44] width 13 height 13
click at [754, 38] on icon at bounding box center [760, 44] width 13 height 15
click at [782, 40] on icon at bounding box center [788, 44] width 13 height 13
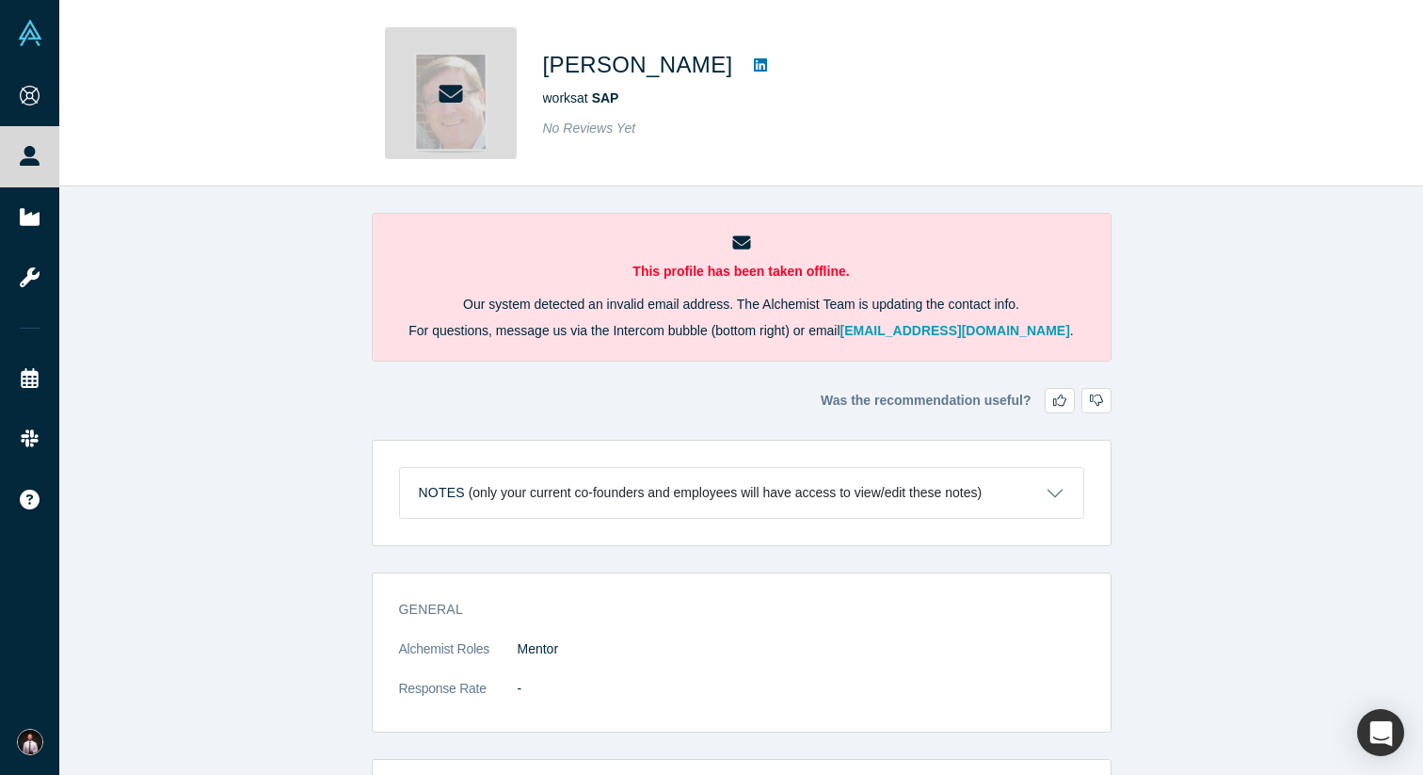
click at [754, 64] on icon at bounding box center [760, 64] width 13 height 13
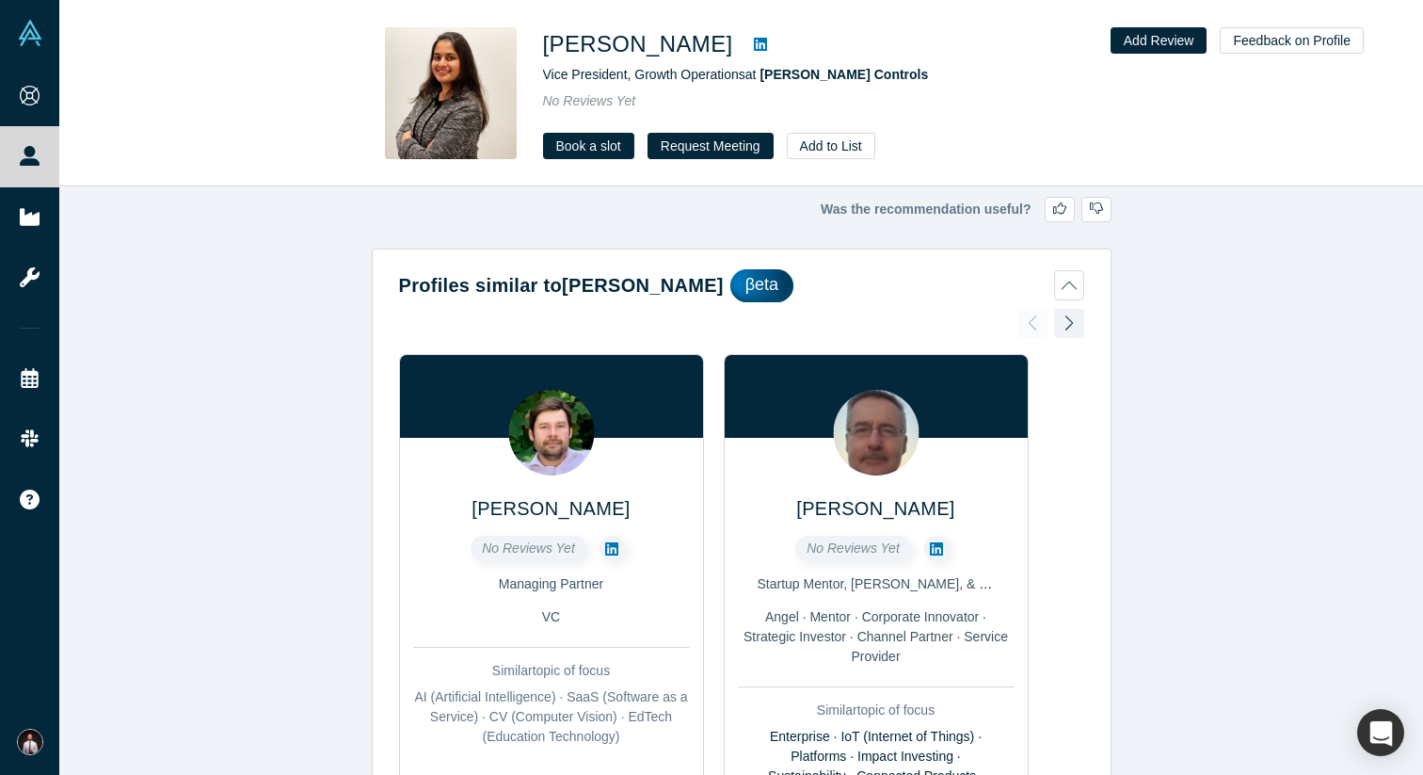
click at [767, 41] on icon at bounding box center [760, 44] width 13 height 13
click at [614, 548] on icon at bounding box center [611, 548] width 13 height 15
click at [1075, 316] on div at bounding box center [1069, 322] width 30 height 41
